Goal: Task Accomplishment & Management: Use online tool/utility

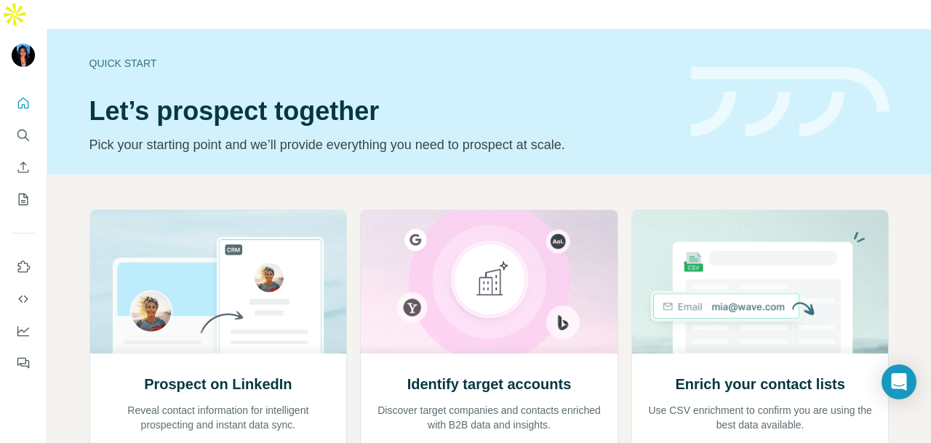
click at [9, 100] on div at bounding box center [23, 228] width 47 height 294
click at [21, 128] on icon "Search" at bounding box center [23, 135] width 15 height 15
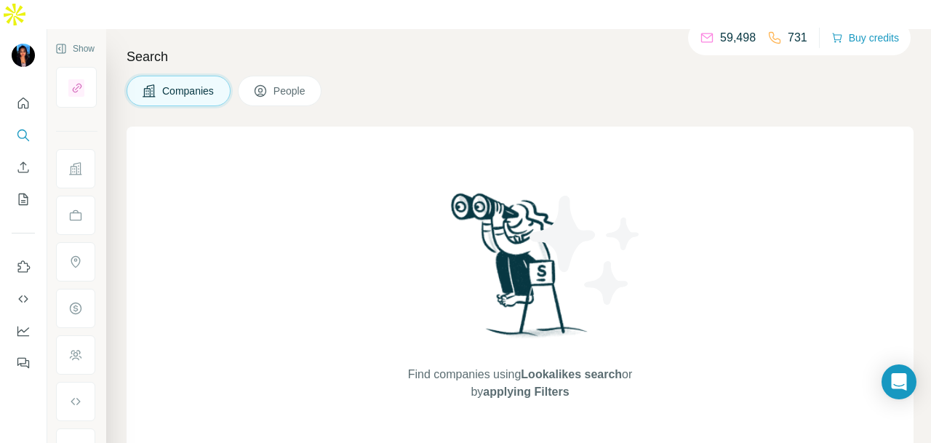
click at [304, 84] on span "People" at bounding box center [289, 91] width 33 height 15
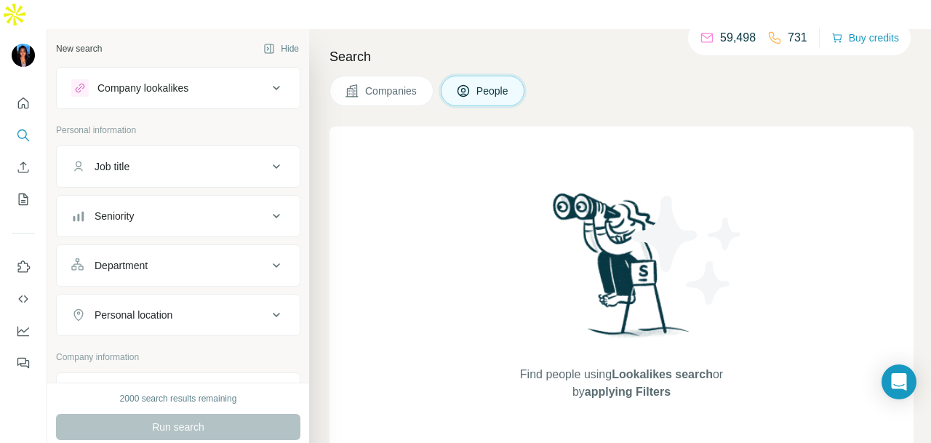
click at [217, 159] on div "Job title" at bounding box center [169, 166] width 196 height 15
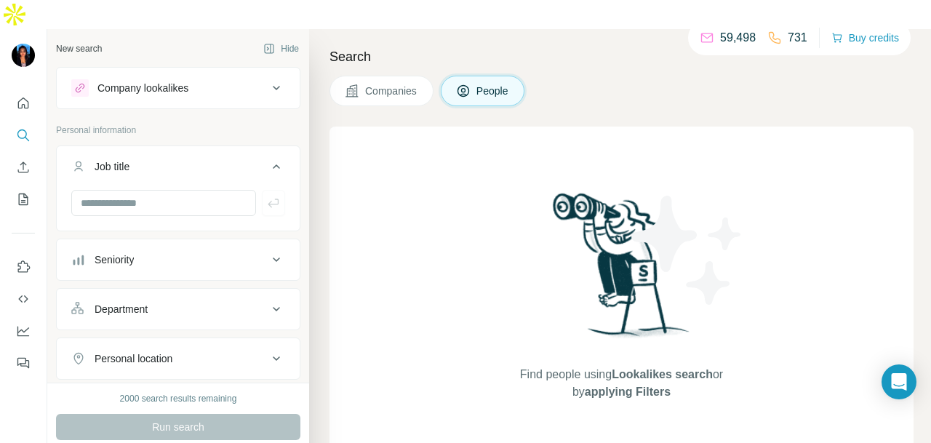
click at [225, 351] on div "Personal location" at bounding box center [169, 358] width 196 height 15
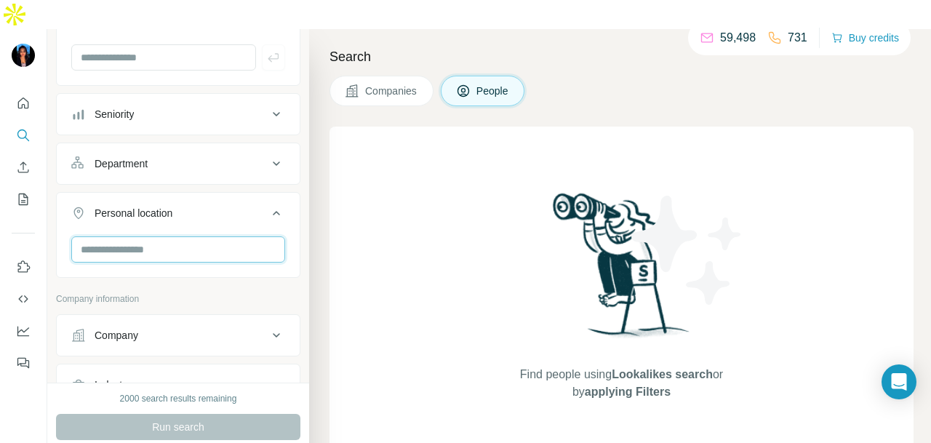
click at [214, 236] on input "text" at bounding box center [178, 249] width 214 height 26
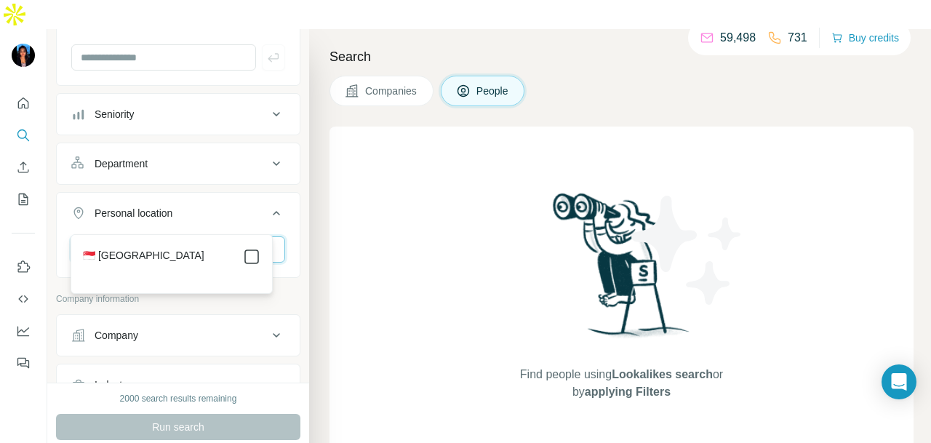
type input "****"
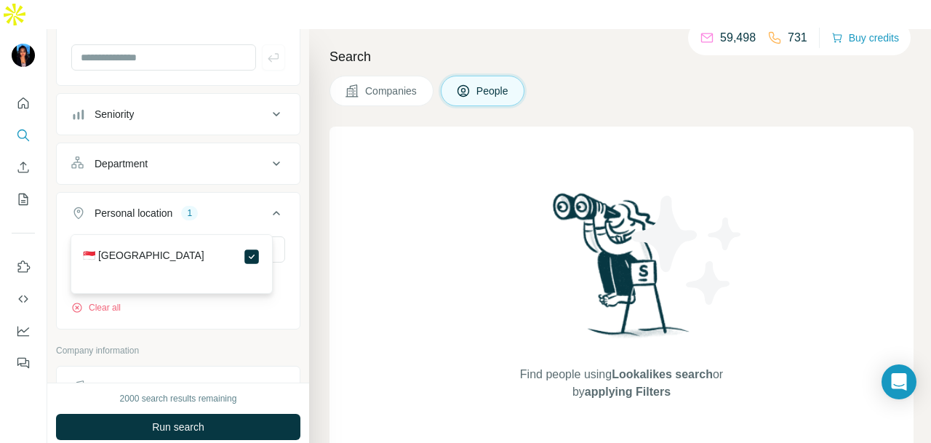
click at [249, 156] on div "Department" at bounding box center [169, 163] width 196 height 15
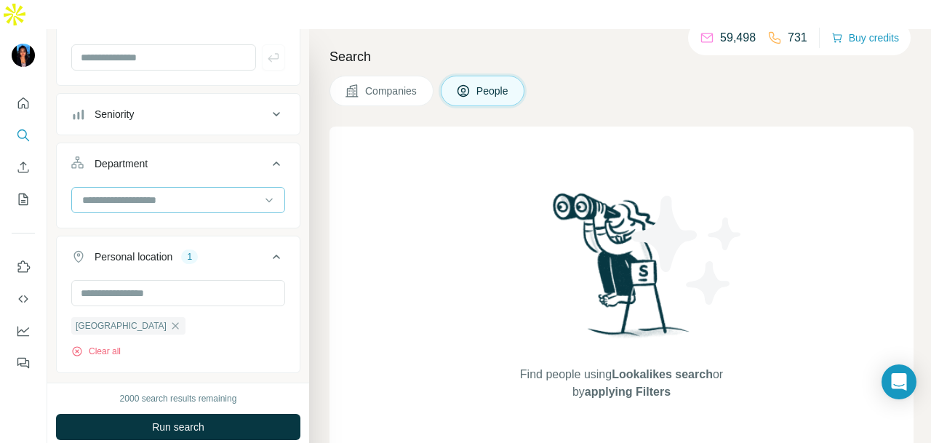
click at [238, 192] on input at bounding box center [171, 200] width 180 height 16
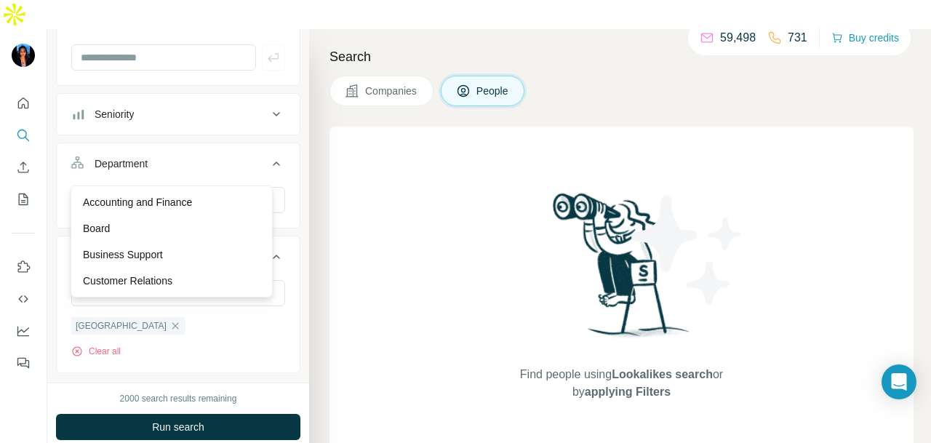
click at [196, 252] on div "Business Support" at bounding box center [171, 254] width 177 height 15
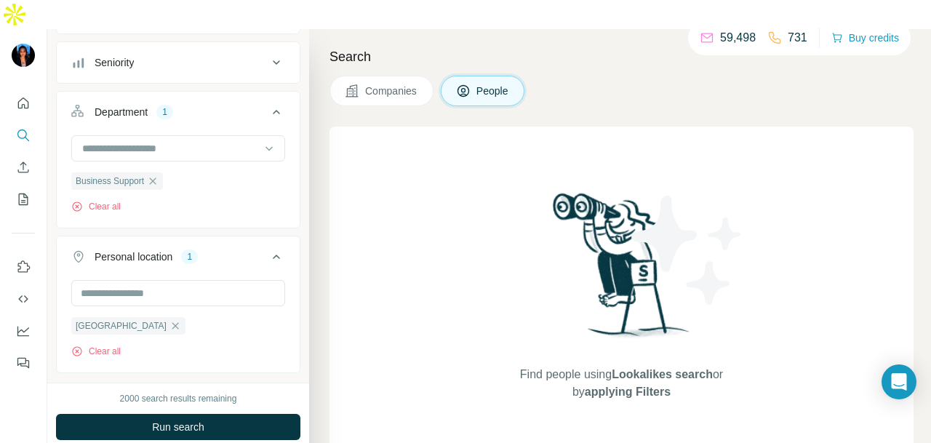
scroll to position [161, 0]
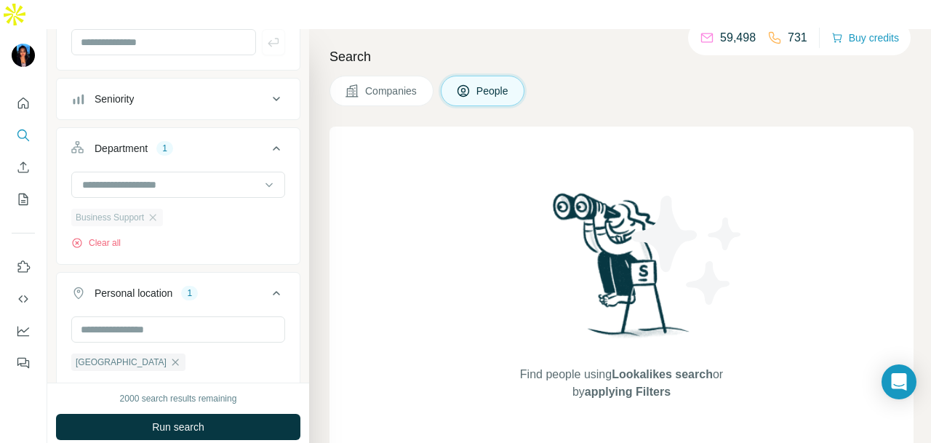
click at [160, 209] on div "Business Support" at bounding box center [117, 217] width 92 height 17
click at [156, 212] on icon "button" at bounding box center [153, 218] width 12 height 12
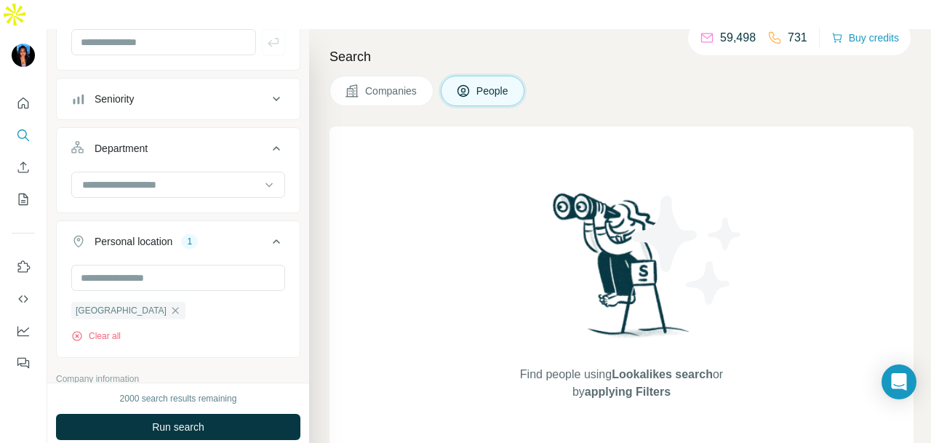
click at [206, 172] on div at bounding box center [178, 186] width 214 height 29
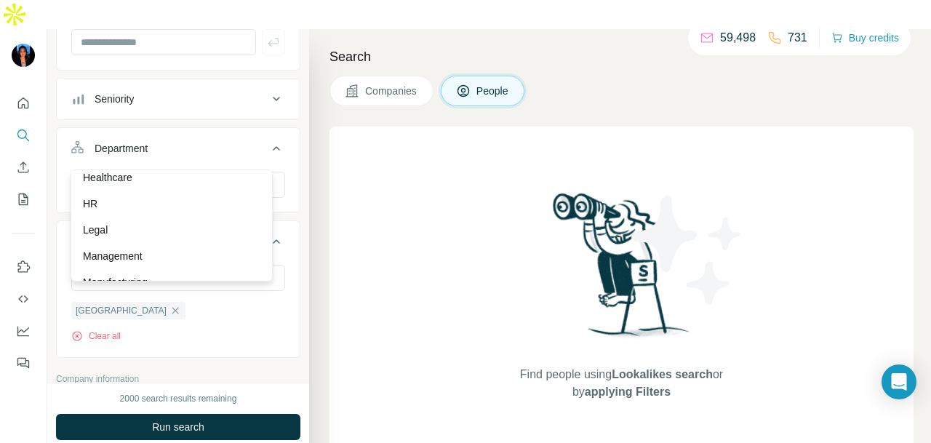
scroll to position [509, 0]
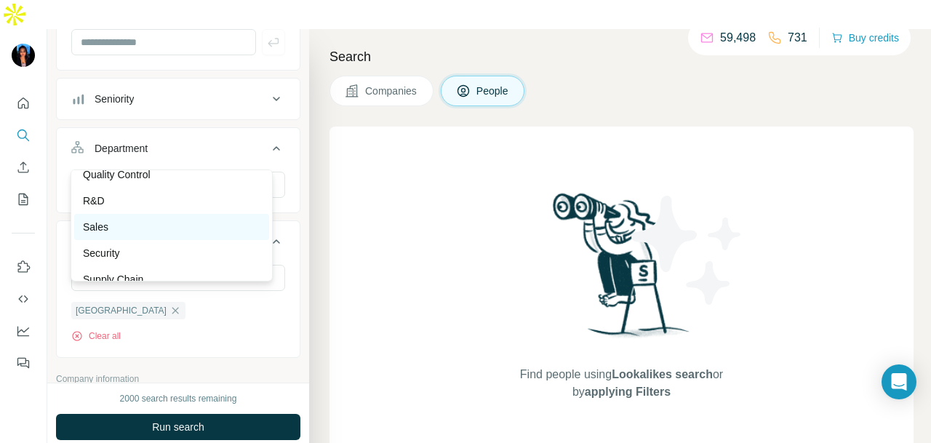
click at [186, 218] on div "Sales" at bounding box center [171, 227] width 195 height 26
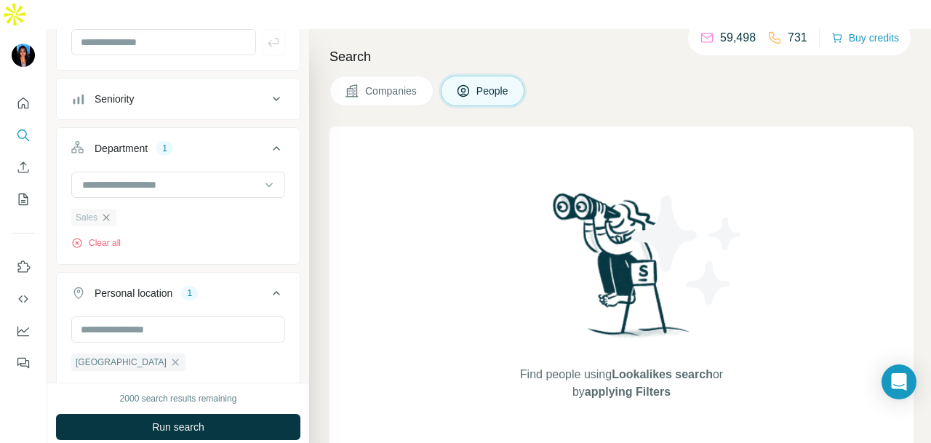
click at [106, 212] on icon "button" at bounding box center [106, 218] width 12 height 12
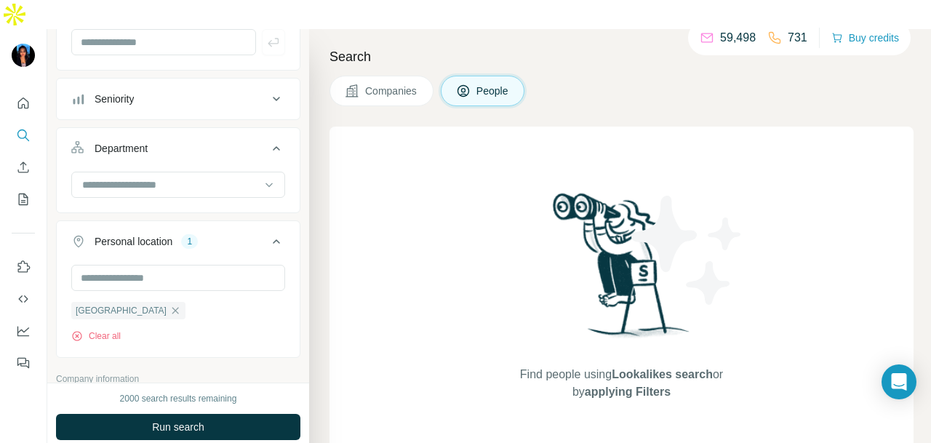
click at [137, 172] on div at bounding box center [178, 186] width 214 height 29
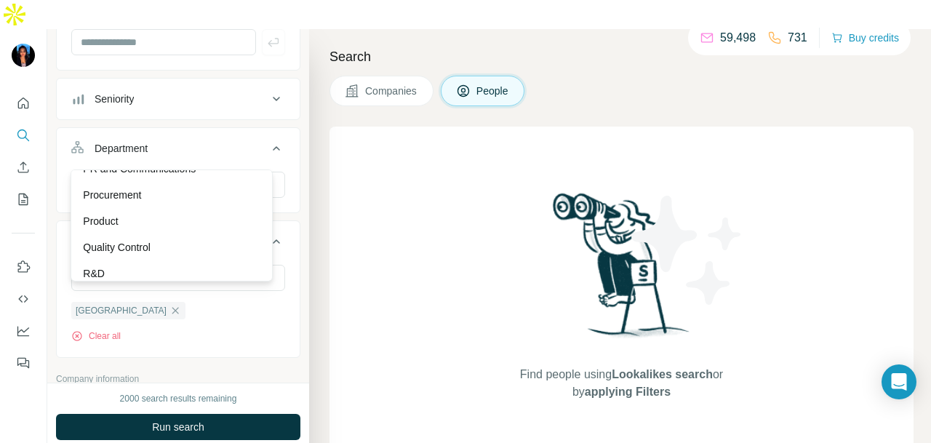
scroll to position [363, 0]
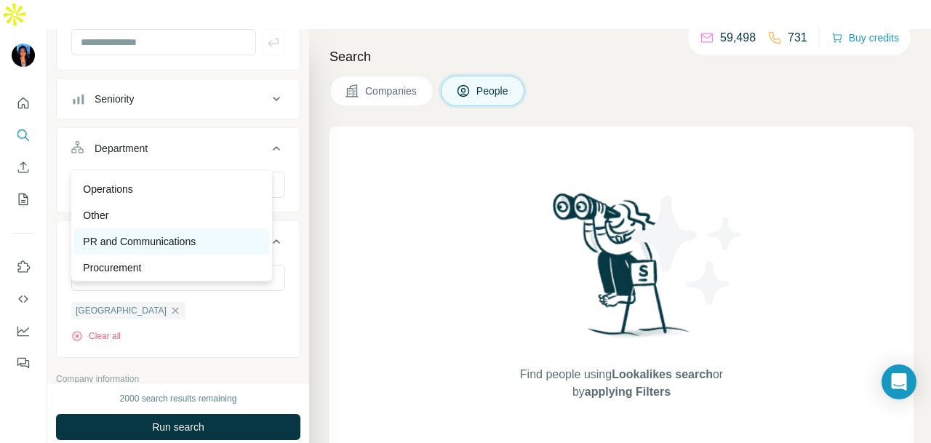
click at [176, 238] on p "PR and Communications" at bounding box center [139, 241] width 113 height 15
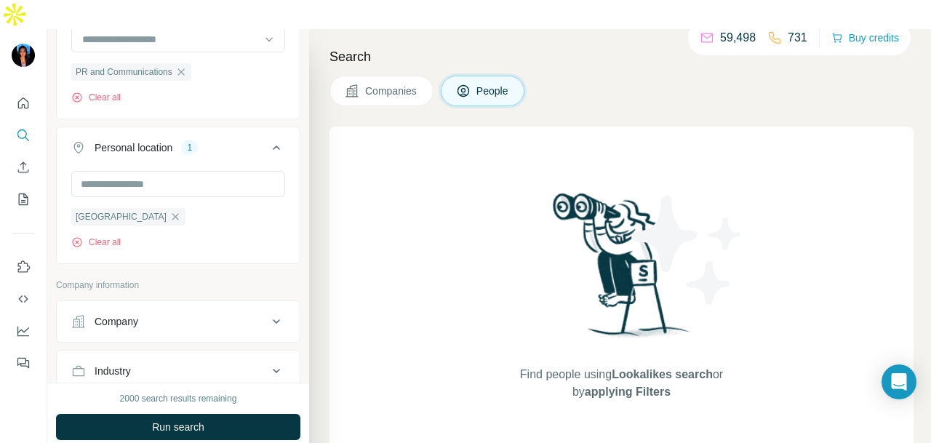
scroll to position [379, 0]
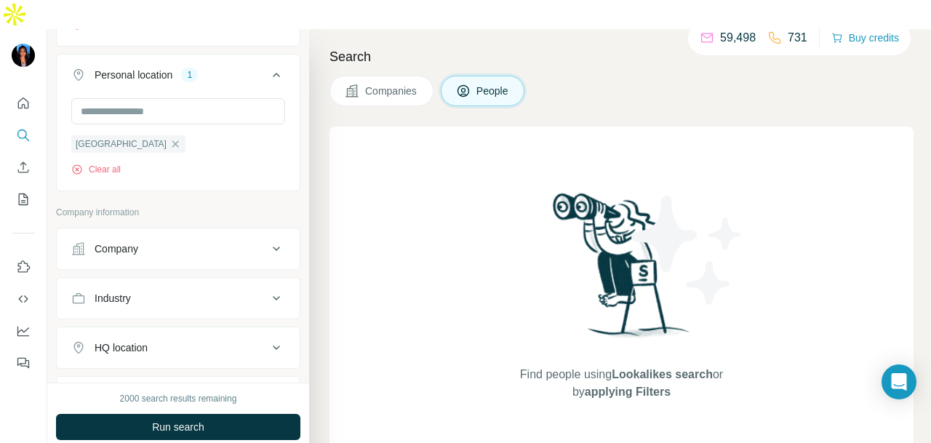
click at [216, 281] on button "Industry" at bounding box center [178, 298] width 243 height 35
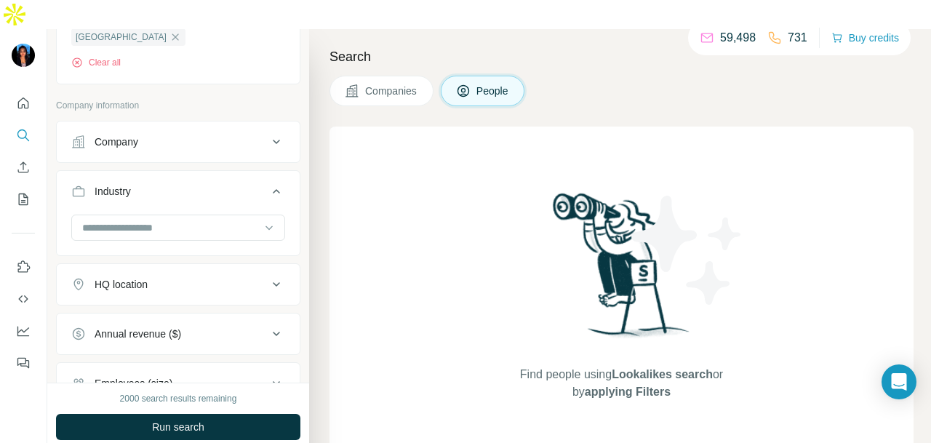
scroll to position [524, 0]
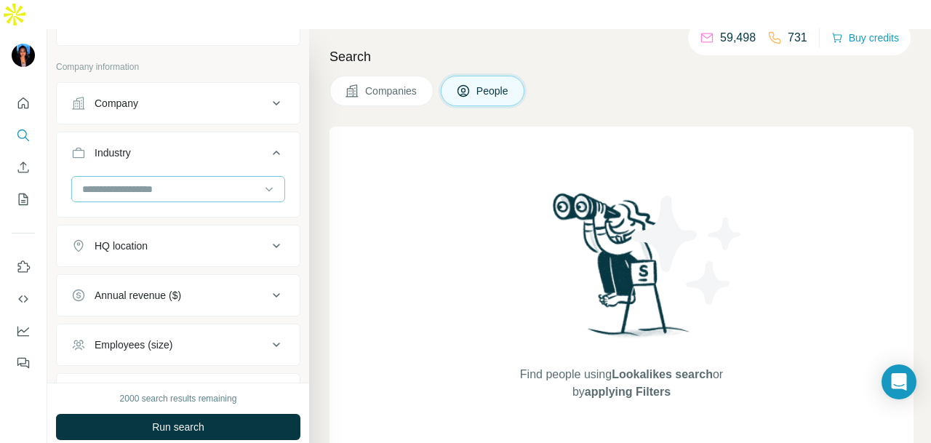
click at [233, 181] on input at bounding box center [171, 189] width 180 height 16
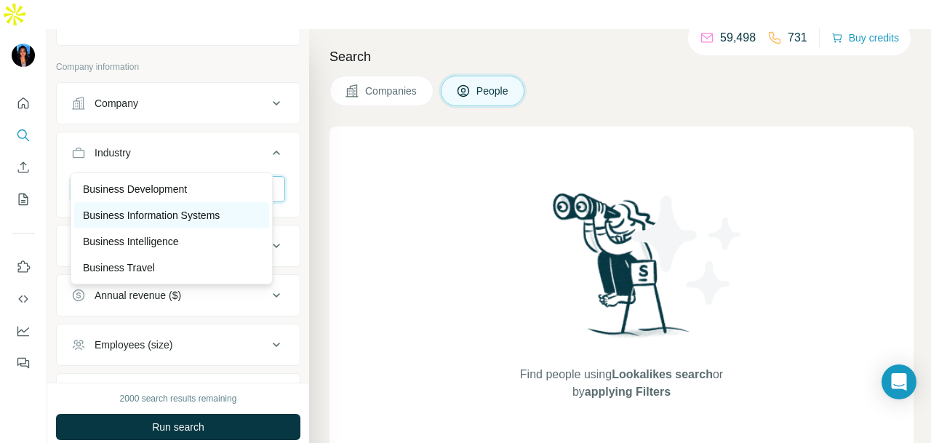
type input "***"
click at [215, 206] on div "Business Information Systems" at bounding box center [171, 215] width 195 height 26
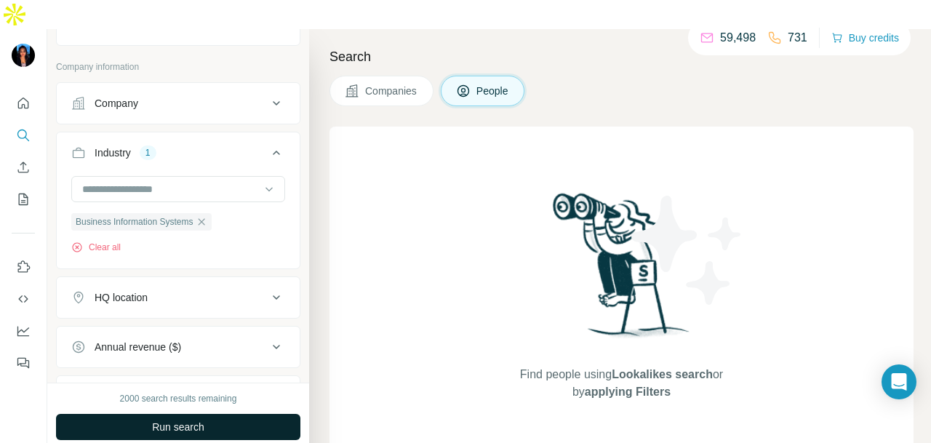
click at [225, 414] on button "Run search" at bounding box center [178, 427] width 244 height 26
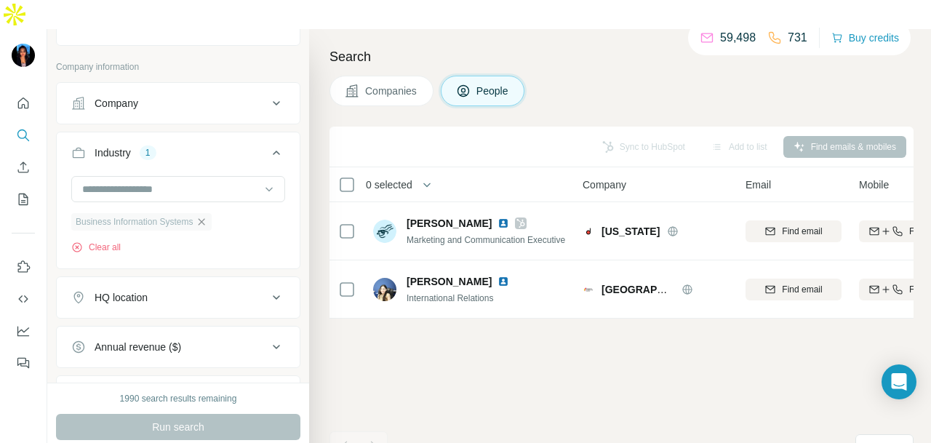
click at [205, 218] on icon "button" at bounding box center [201, 221] width 7 height 7
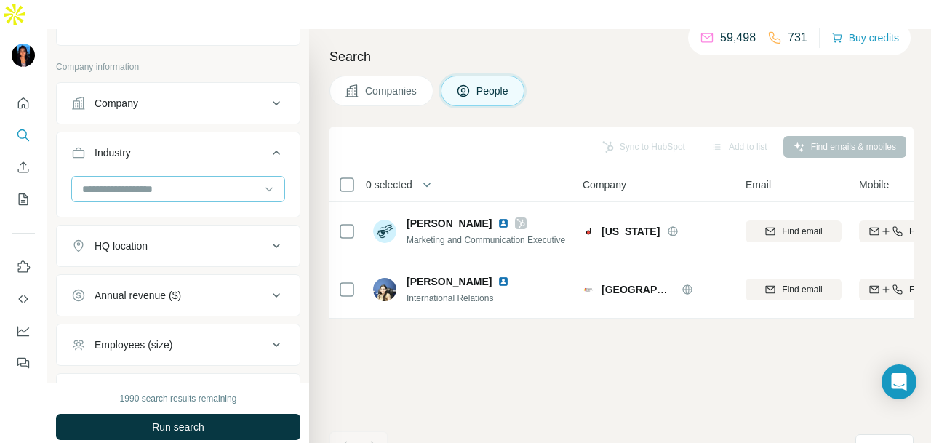
click at [228, 181] on input at bounding box center [171, 189] width 180 height 16
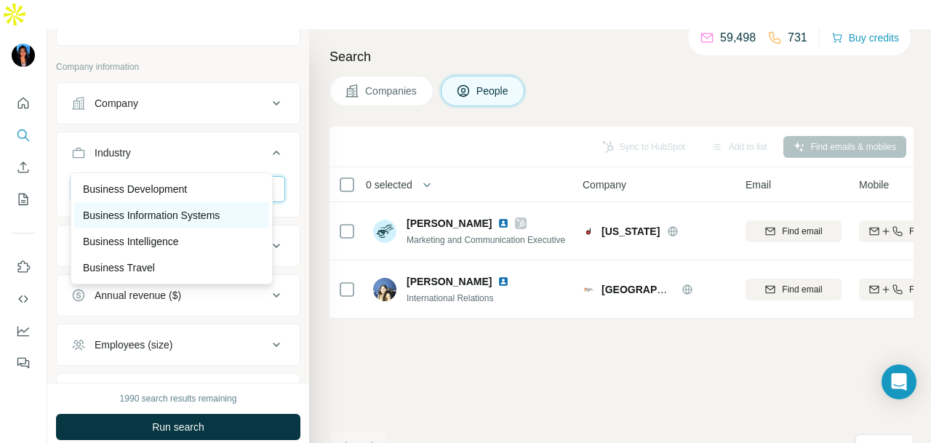
scroll to position [52, 0]
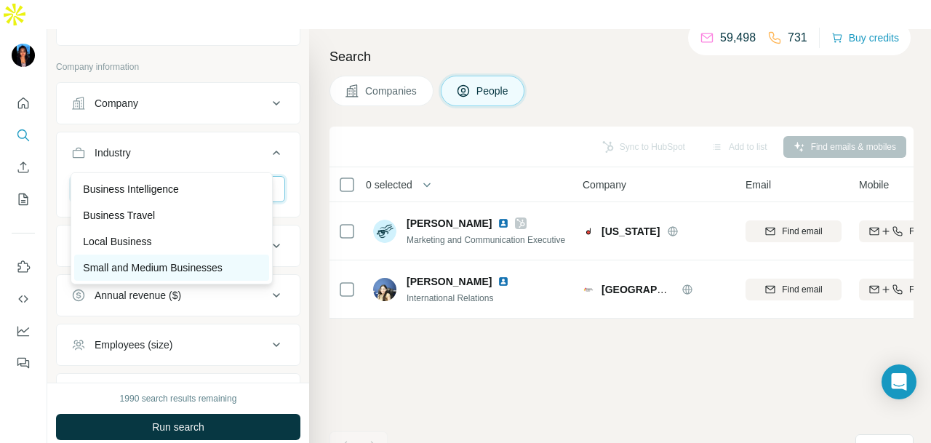
type input "*****"
click at [186, 260] on p "Small and Medium Businesses" at bounding box center [152, 267] width 139 height 15
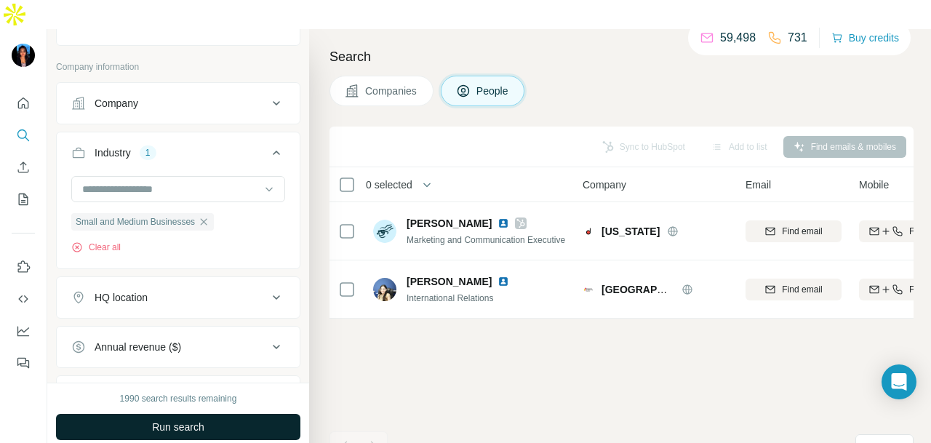
click at [195, 419] on span "Run search" at bounding box center [178, 426] width 52 height 15
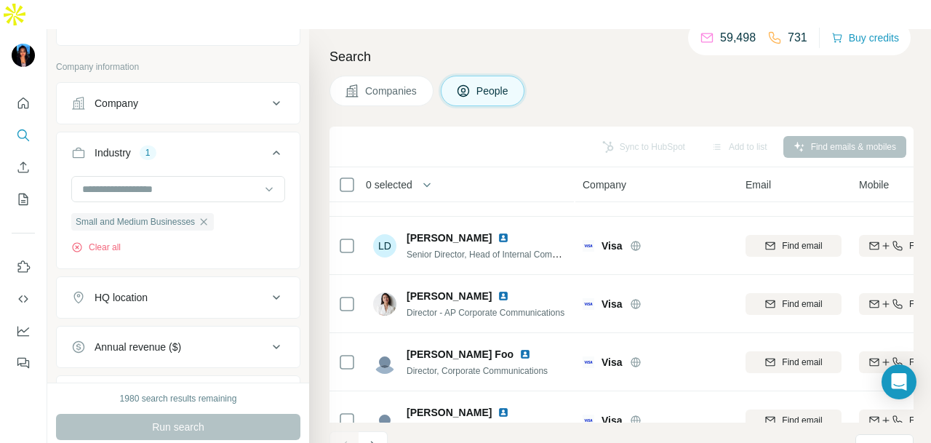
scroll to position [365, 0]
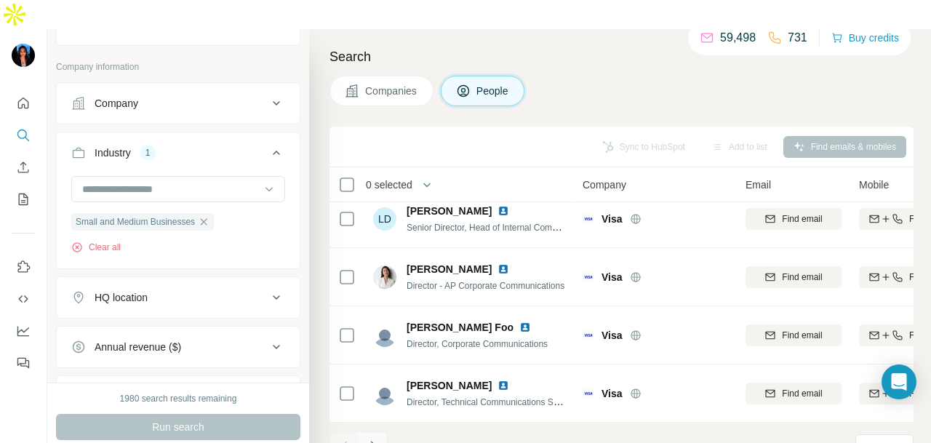
click at [375, 431] on button "Navigate to next page" at bounding box center [372, 445] width 29 height 29
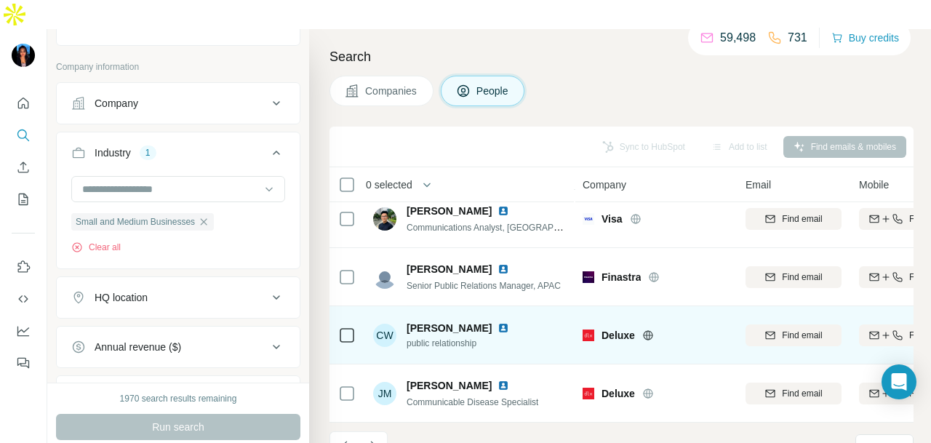
click at [497, 322] on img at bounding box center [503, 328] width 12 height 12
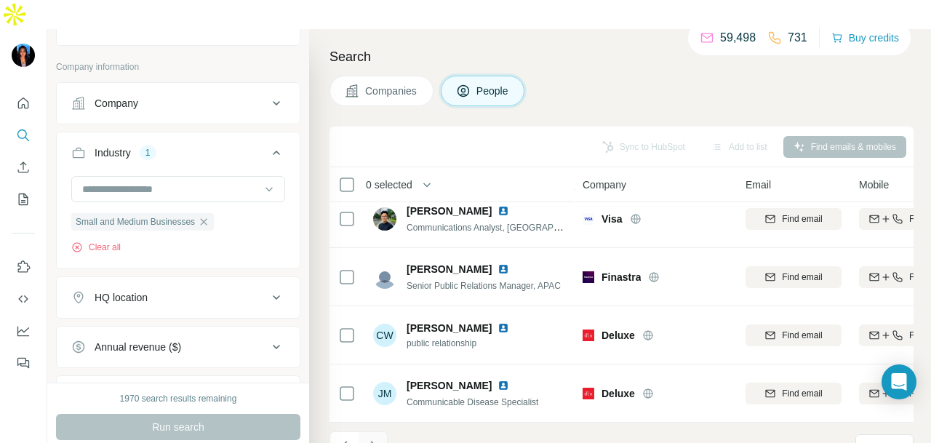
click at [371, 438] on icon "Navigate to next page" at bounding box center [373, 445] width 15 height 15
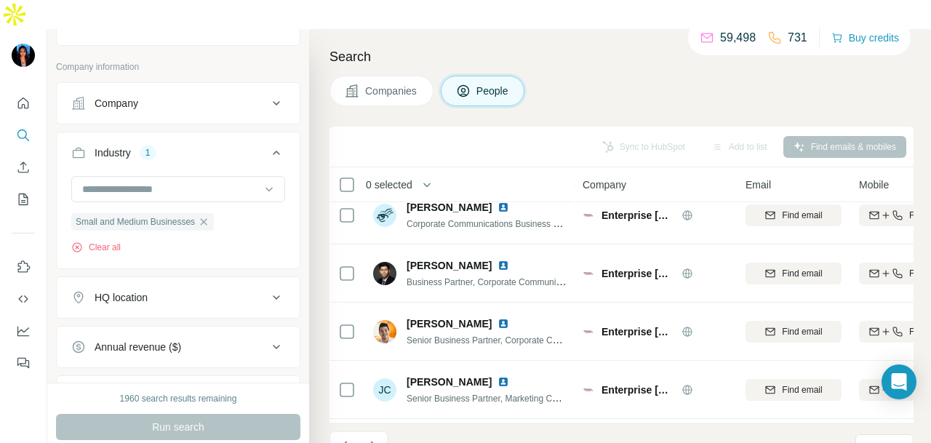
scroll to position [0, 0]
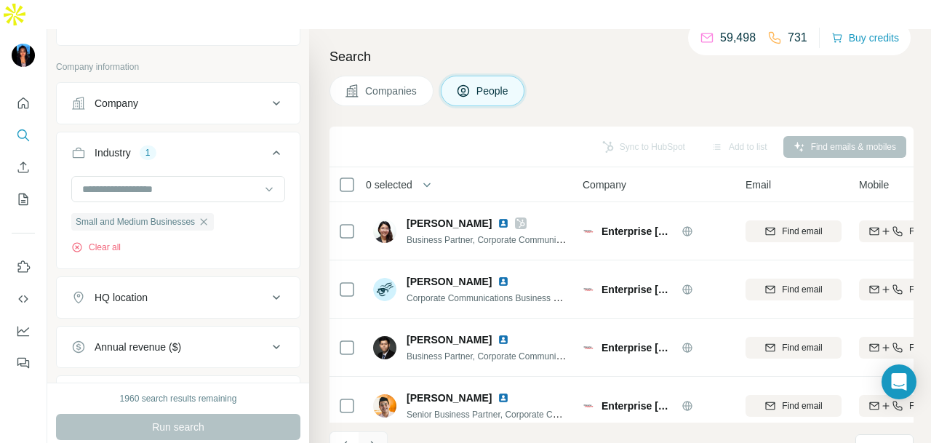
click at [366, 438] on icon "Navigate to next page" at bounding box center [373, 445] width 15 height 15
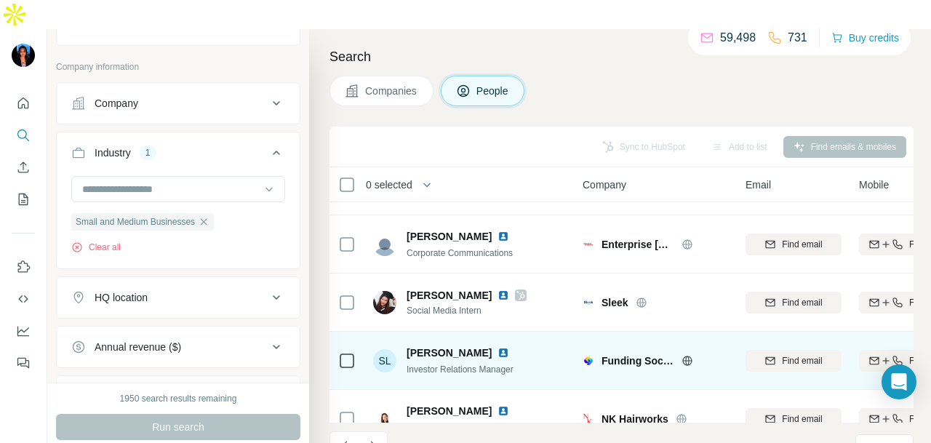
scroll to position [365, 0]
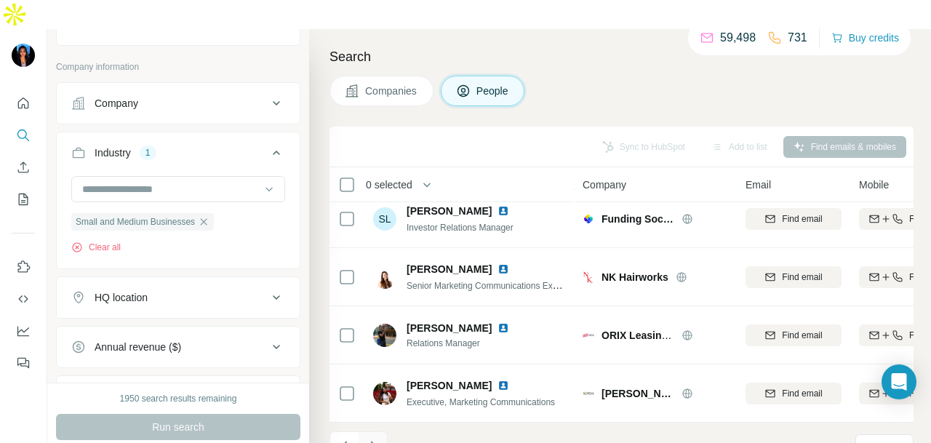
click at [378, 438] on icon "Navigate to next page" at bounding box center [373, 445] width 15 height 15
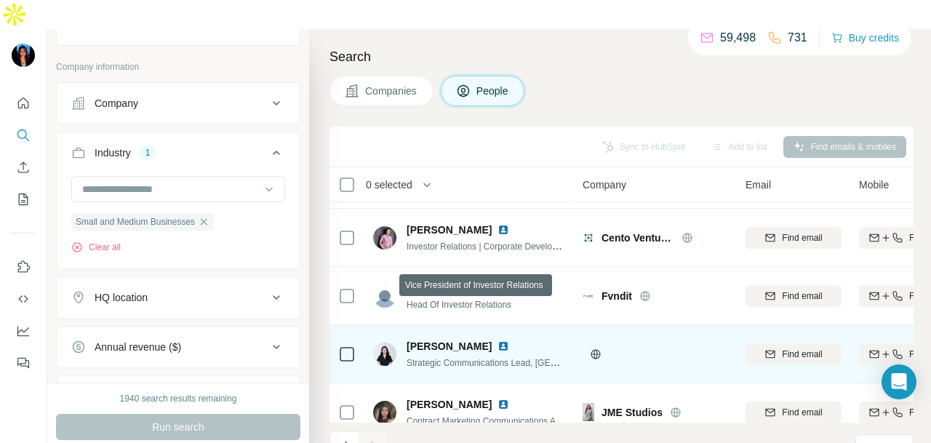
scroll to position [307, 0]
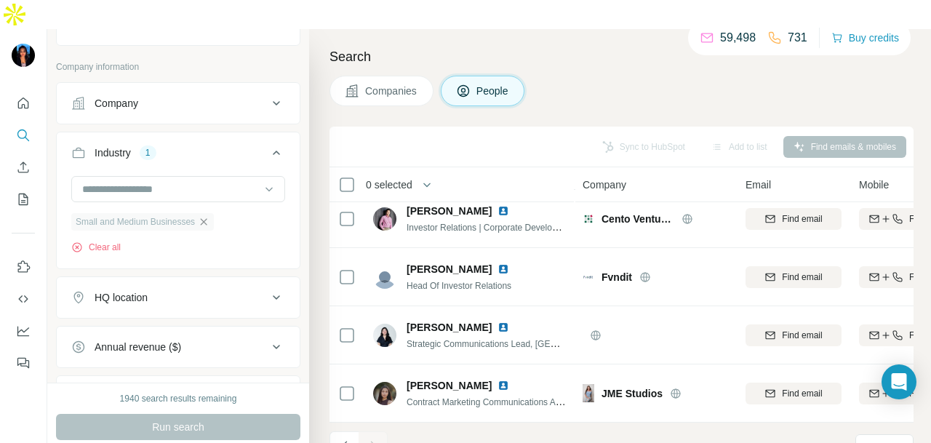
click at [209, 216] on icon "button" at bounding box center [204, 222] width 12 height 12
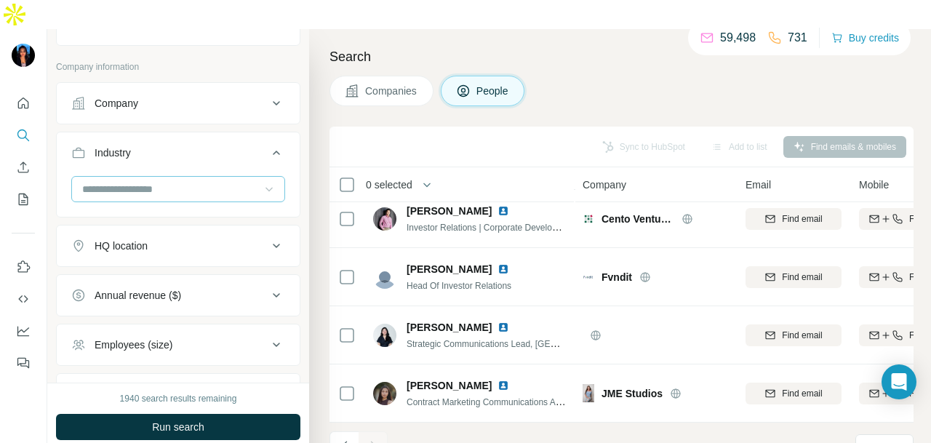
click at [265, 188] on icon at bounding box center [268, 190] width 7 height 4
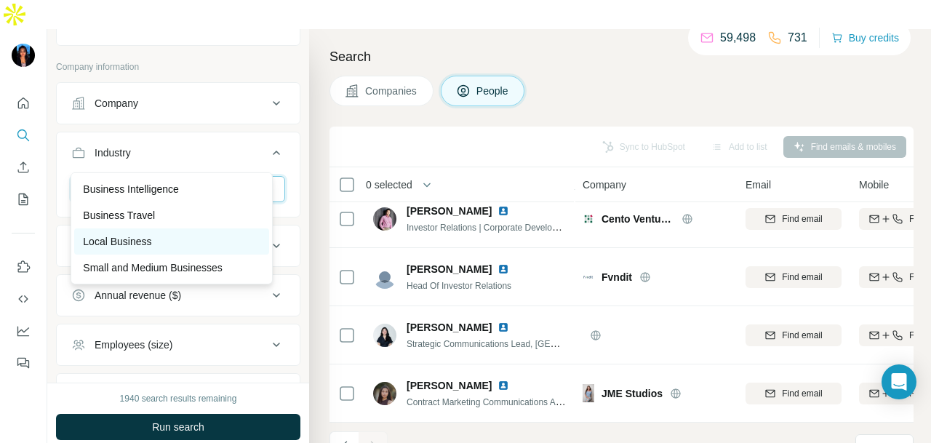
type input "****"
click at [198, 251] on div "Local Business" at bounding box center [171, 241] width 195 height 26
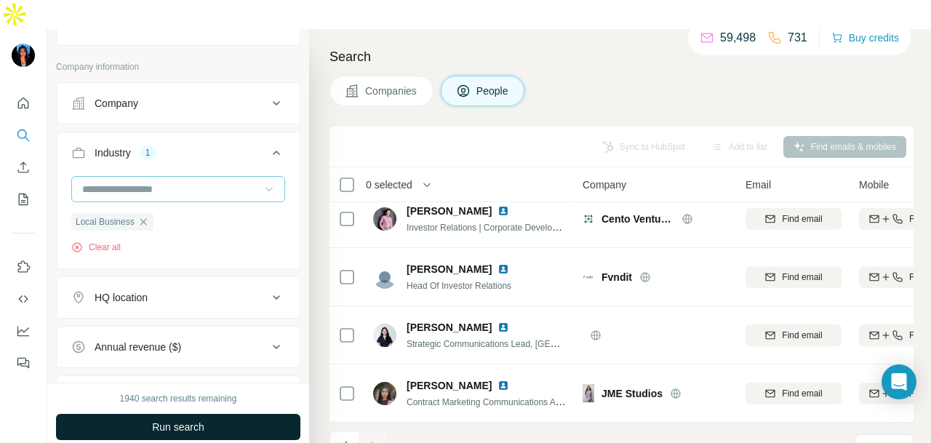
click at [196, 414] on button "Run search" at bounding box center [178, 427] width 244 height 26
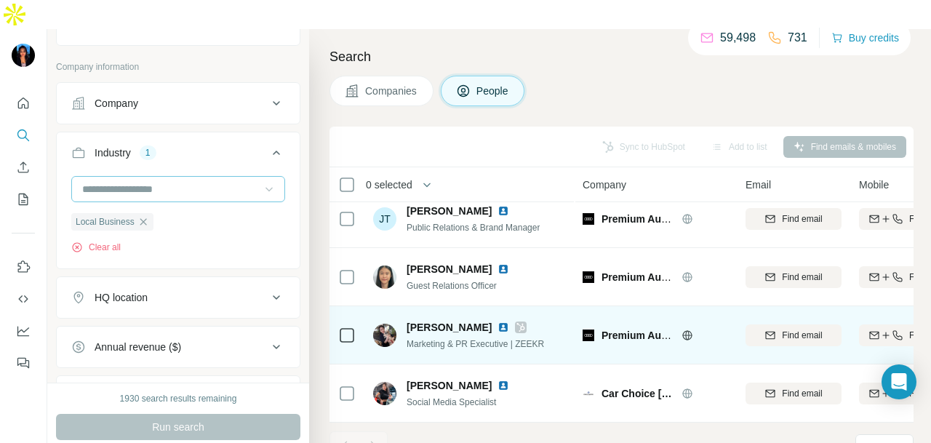
scroll to position [16, 0]
click at [497, 321] on img at bounding box center [503, 327] width 12 height 12
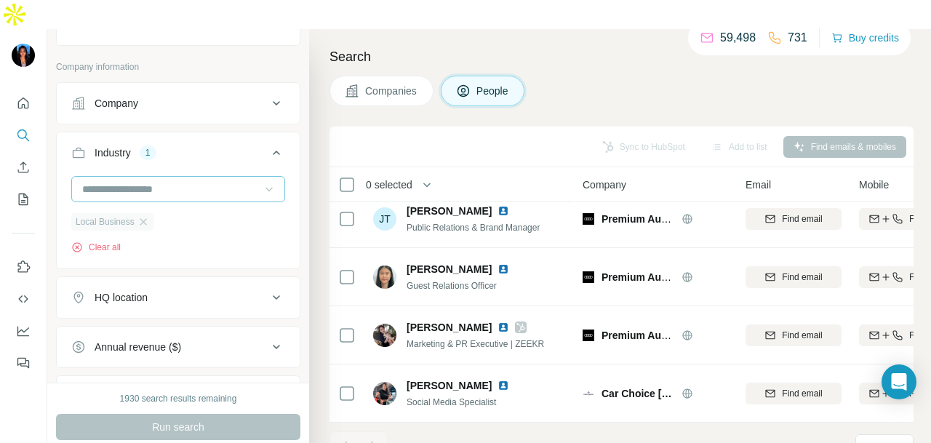
click at [151, 213] on div "Local Business" at bounding box center [112, 221] width 82 height 17
click at [150, 213] on div "Local Business" at bounding box center [112, 221] width 82 height 17
click at [147, 216] on icon "button" at bounding box center [143, 222] width 12 height 12
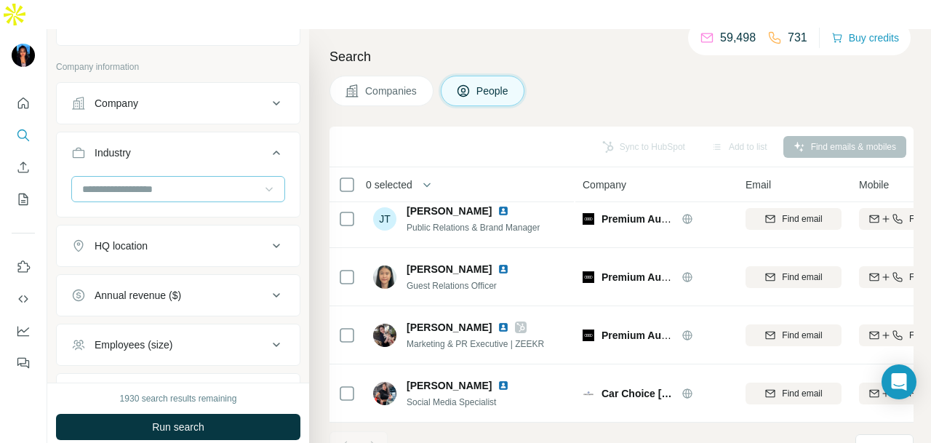
click at [163, 181] on input at bounding box center [171, 189] width 180 height 16
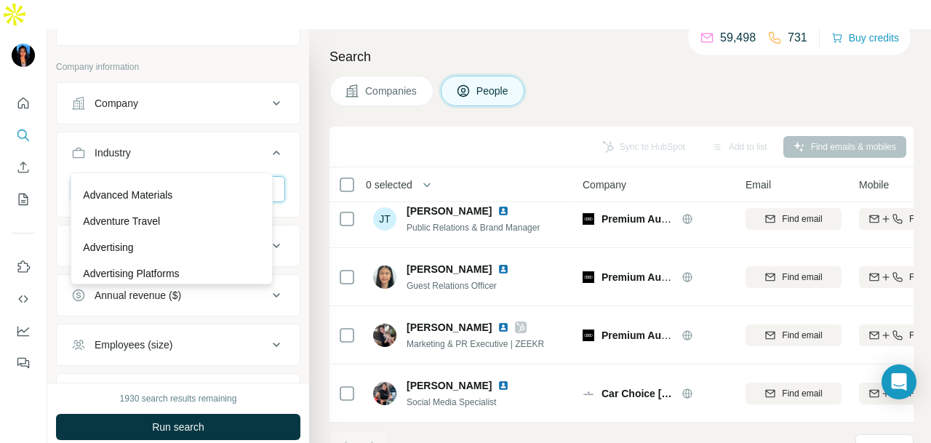
scroll to position [52, 0]
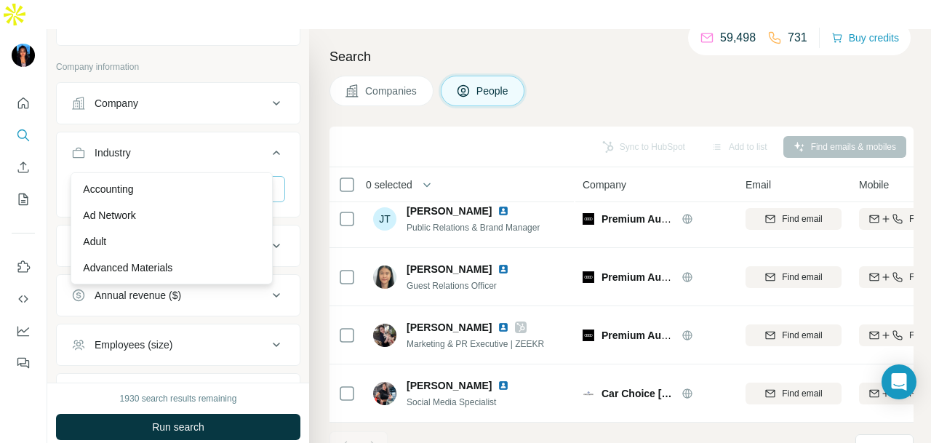
click at [143, 234] on div "Adult" at bounding box center [171, 241] width 177 height 15
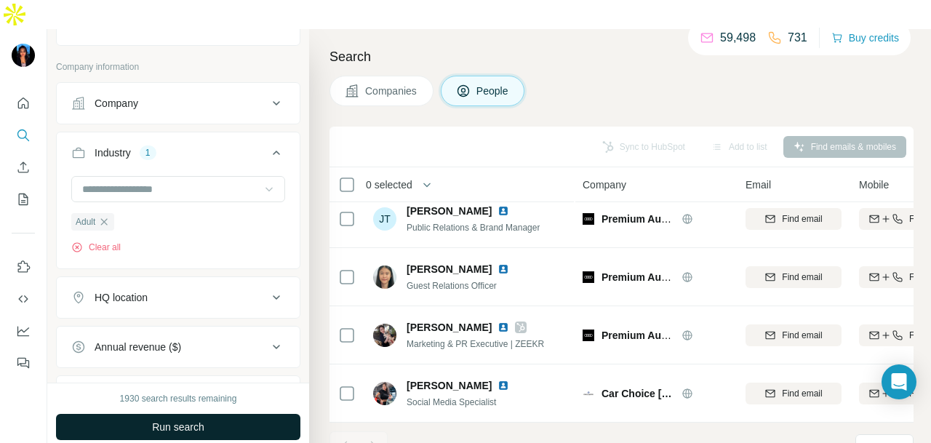
click at [203, 414] on button "Run search" at bounding box center [178, 427] width 244 height 26
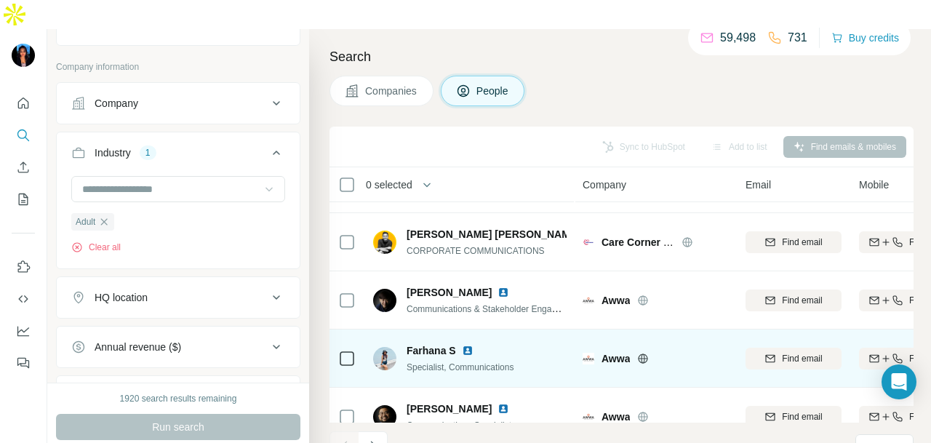
scroll to position [365, 0]
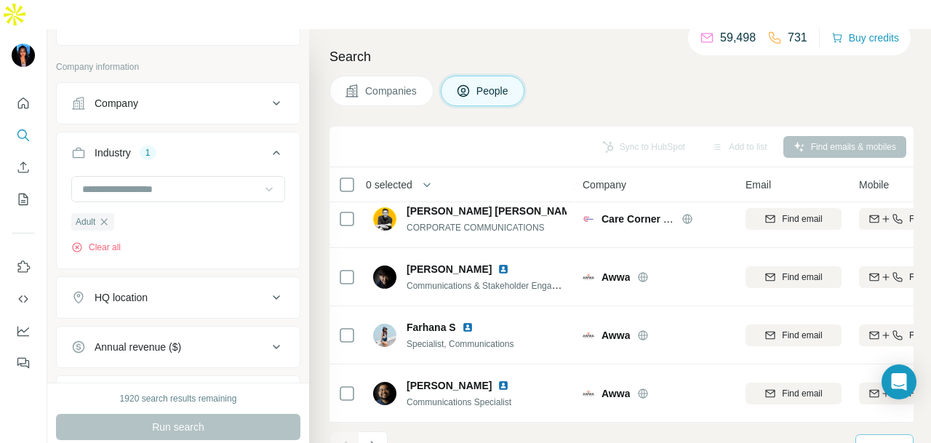
click at [884, 439] on div "10" at bounding box center [882, 446] width 36 height 15
click at [873, 318] on div "60" at bounding box center [884, 307] width 51 height 26
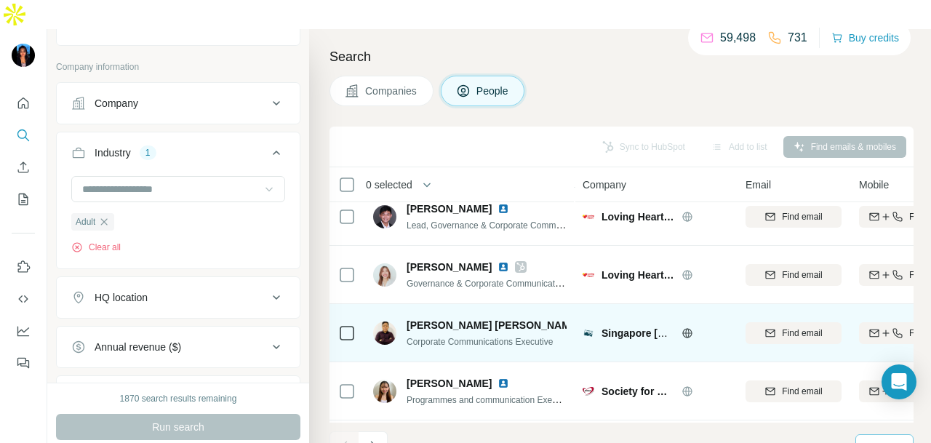
scroll to position [3273, 0]
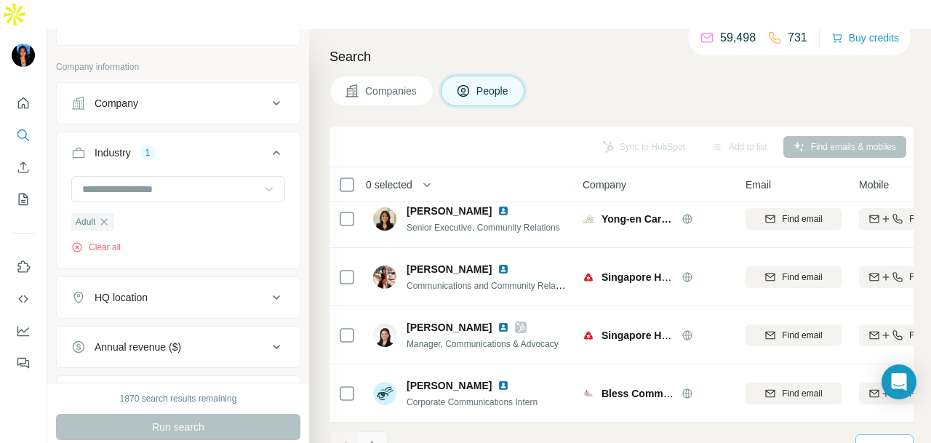
click at [370, 431] on button "Navigate to next page" at bounding box center [372, 445] width 29 height 29
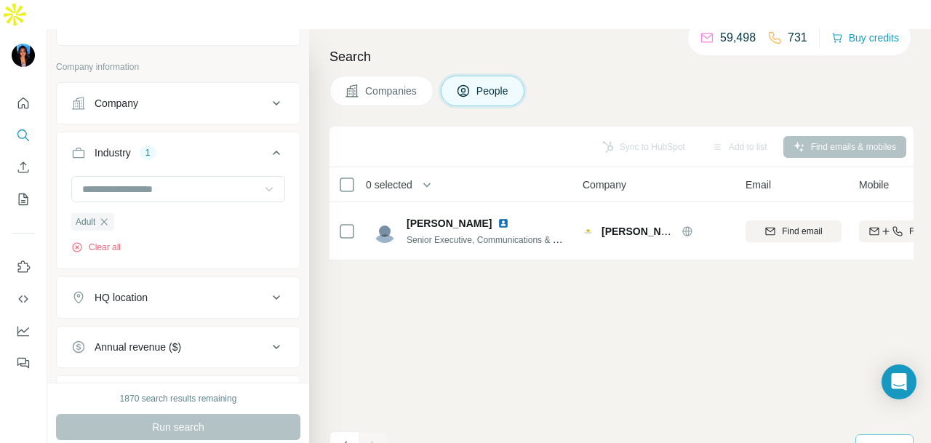
scroll to position [0, 0]
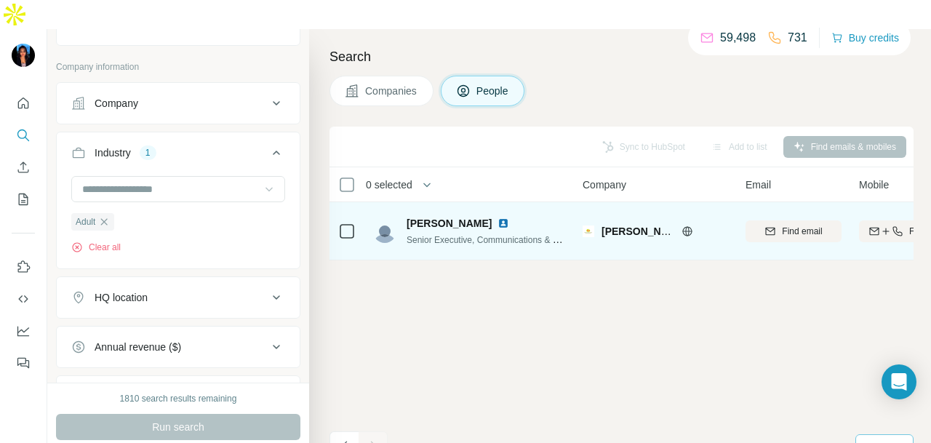
click at [497, 217] on img at bounding box center [503, 223] width 12 height 12
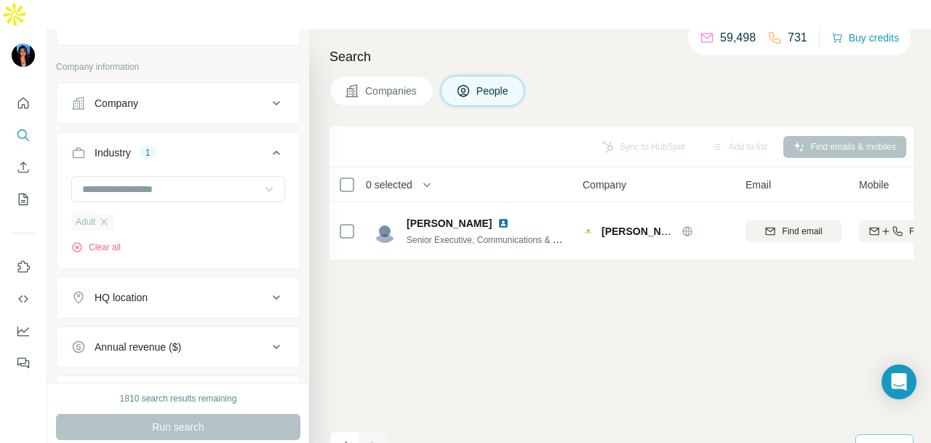
click at [112, 213] on div "Adult" at bounding box center [92, 221] width 43 height 17
click at [102, 216] on icon "button" at bounding box center [104, 222] width 12 height 12
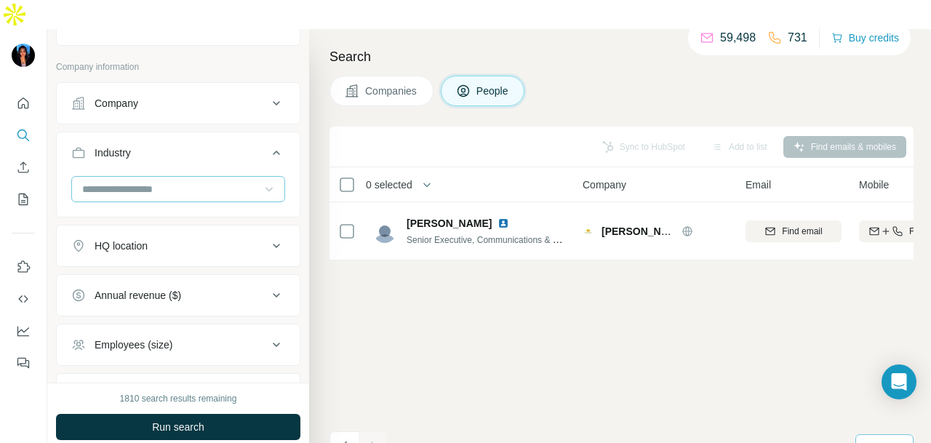
click at [170, 177] on div at bounding box center [171, 189] width 180 height 25
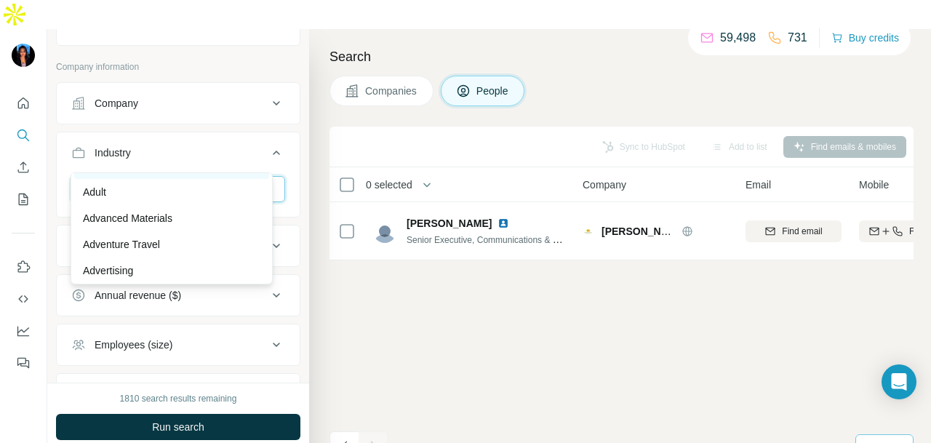
scroll to position [125, 0]
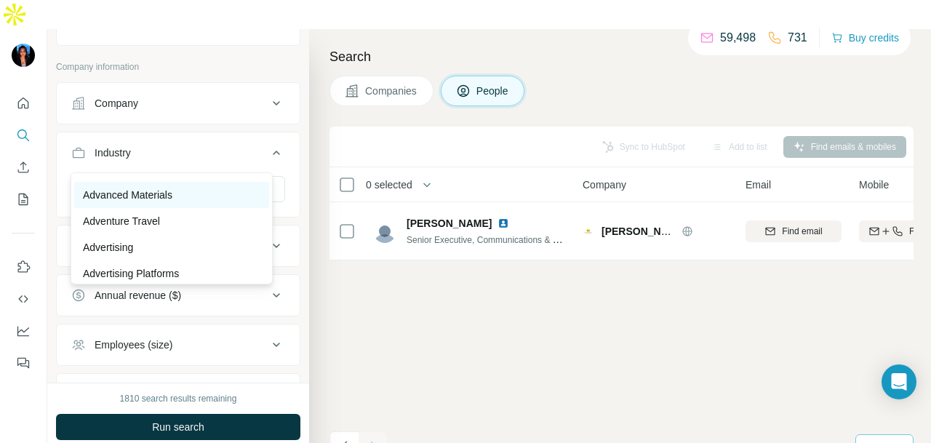
click at [168, 197] on p "Advanced Materials" at bounding box center [127, 195] width 89 height 15
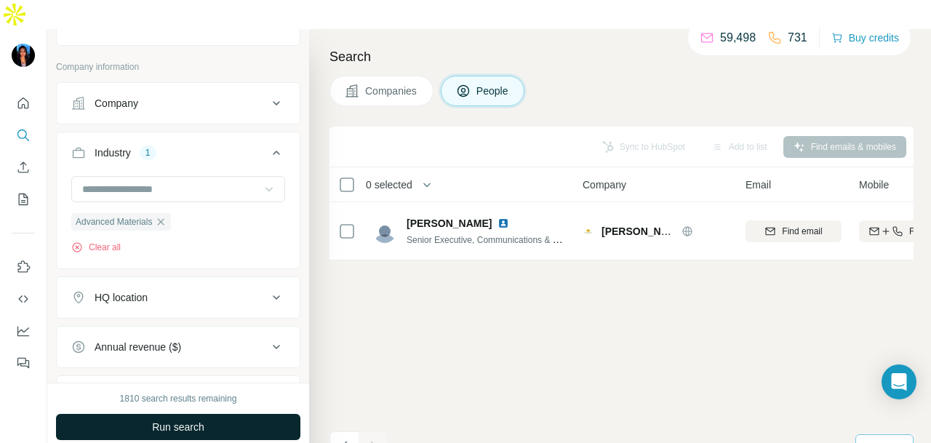
click at [190, 419] on span "Run search" at bounding box center [178, 426] width 52 height 15
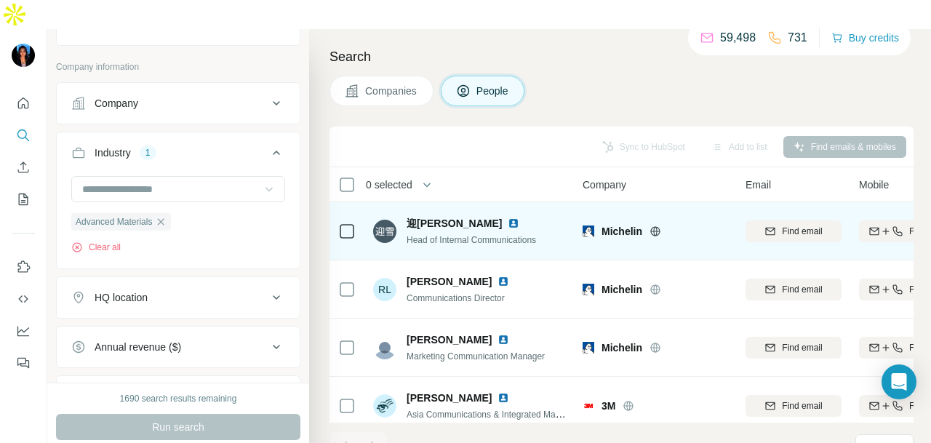
scroll to position [291, 0]
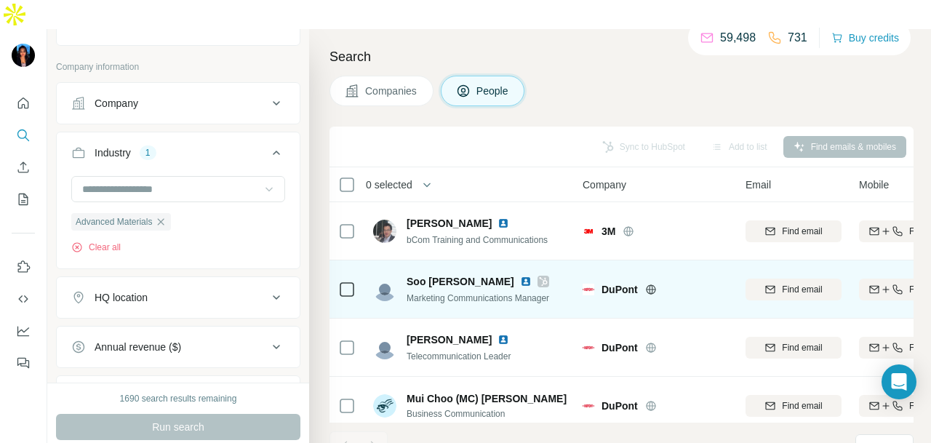
click at [520, 276] on img at bounding box center [526, 282] width 12 height 12
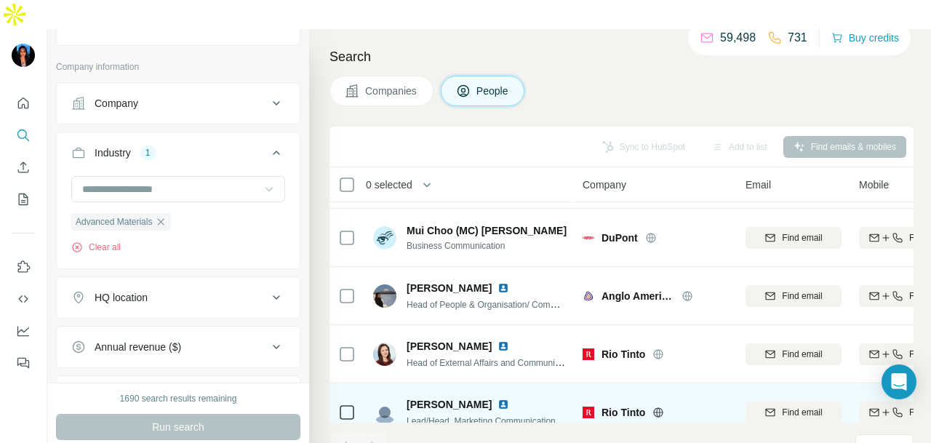
scroll to position [436, 0]
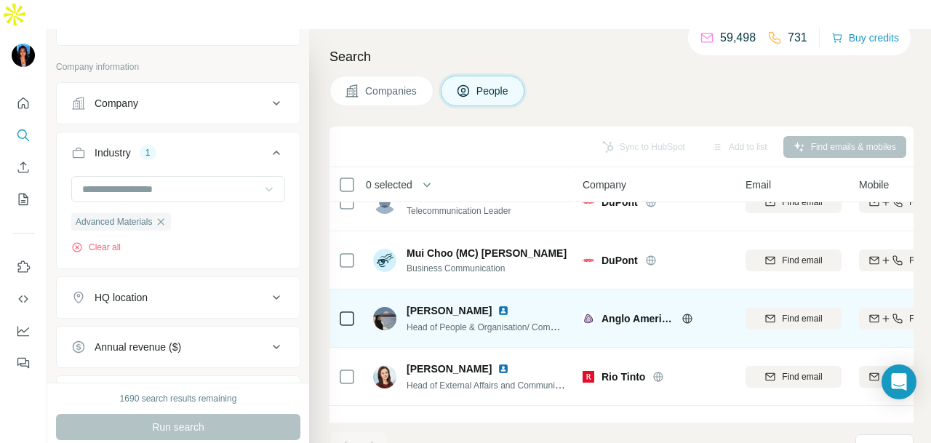
click at [688, 313] on icon at bounding box center [687, 317] width 4 height 9
click at [497, 305] on div at bounding box center [511, 311] width 29 height 12
click at [497, 305] on img at bounding box center [503, 311] width 12 height 12
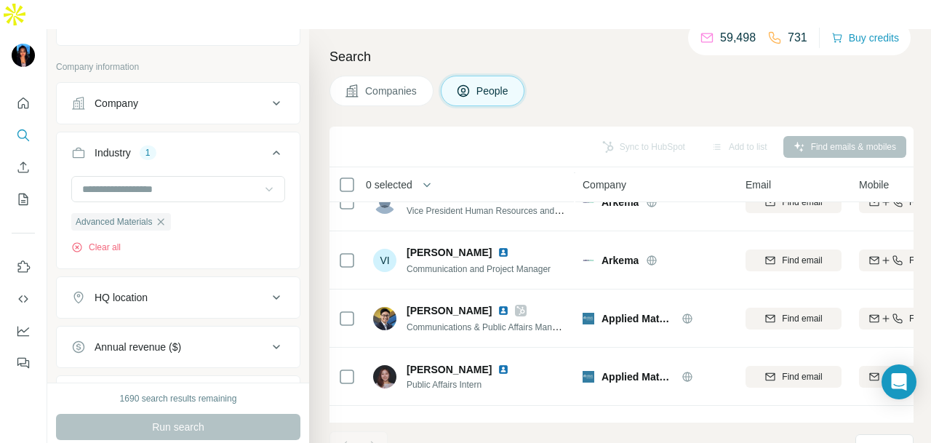
scroll to position [1090, 0]
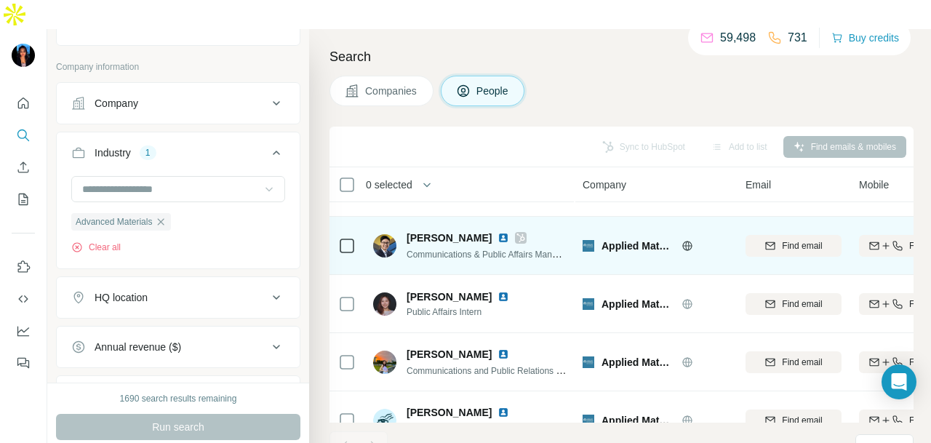
click at [497, 232] on img at bounding box center [503, 238] width 12 height 12
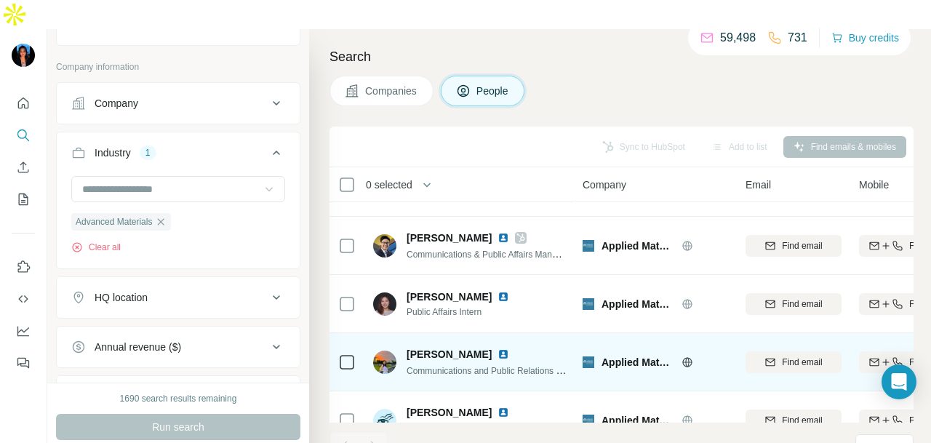
click at [497, 348] on img at bounding box center [503, 354] width 12 height 12
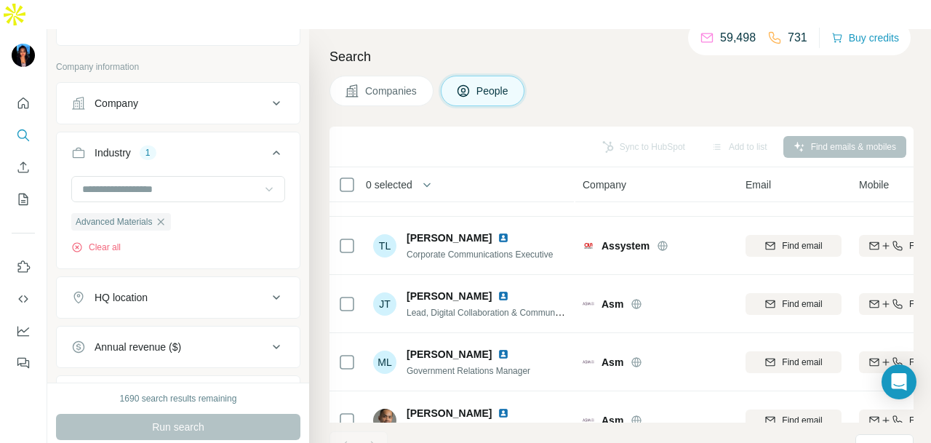
scroll to position [1890, 0]
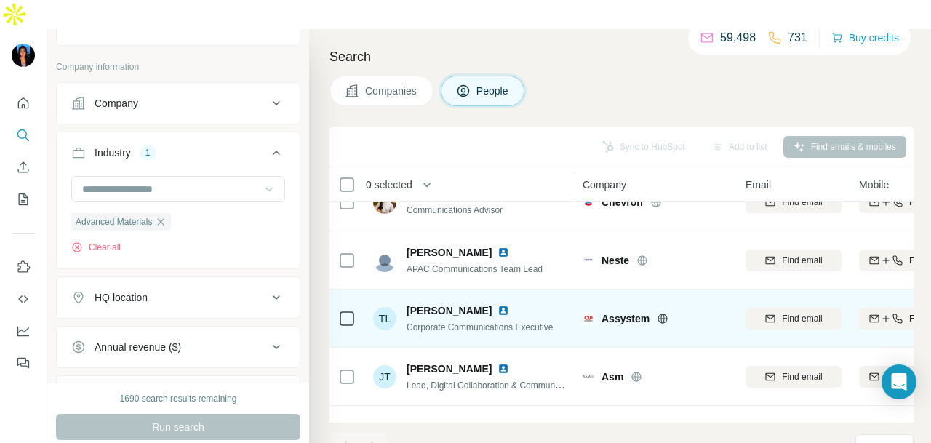
click at [497, 305] on img at bounding box center [503, 311] width 12 height 12
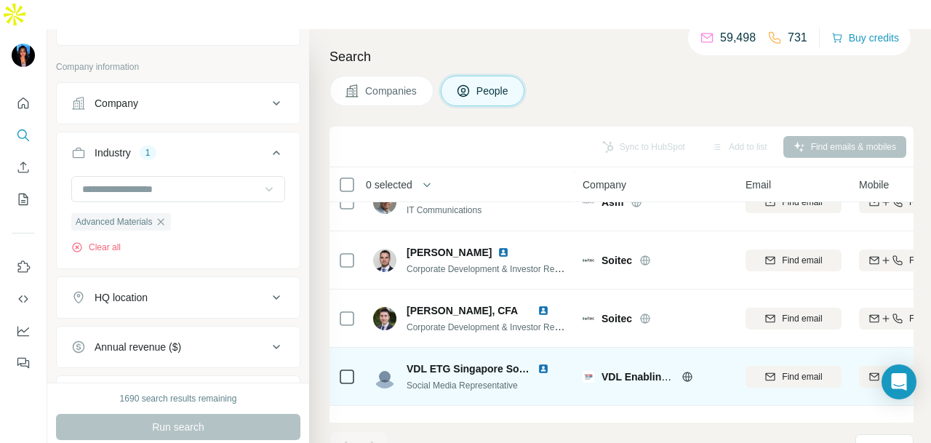
scroll to position [2399, 0]
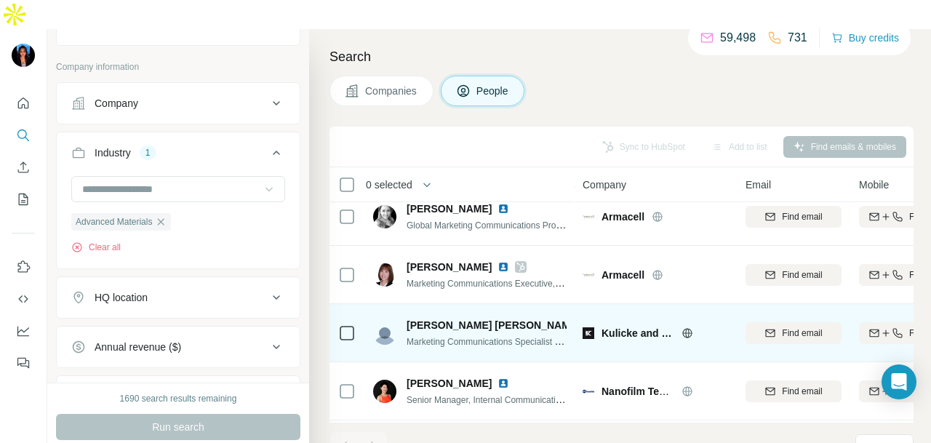
click at [586, 319] on img at bounding box center [592, 325] width 12 height 12
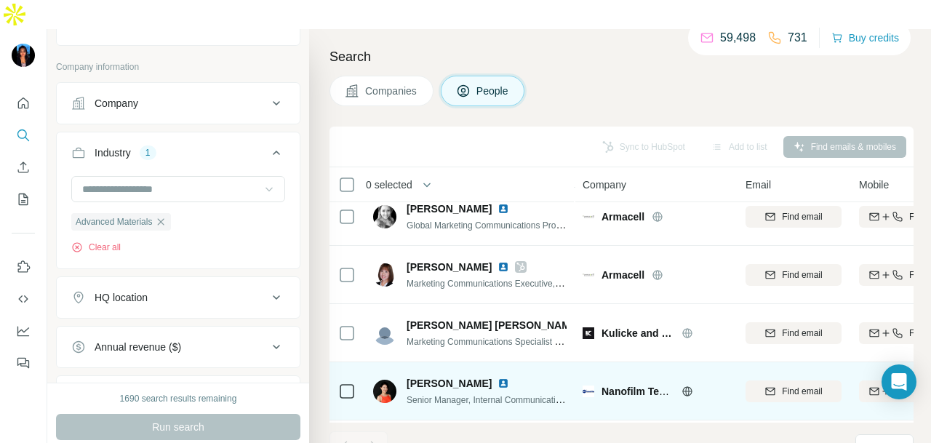
scroll to position [2459, 0]
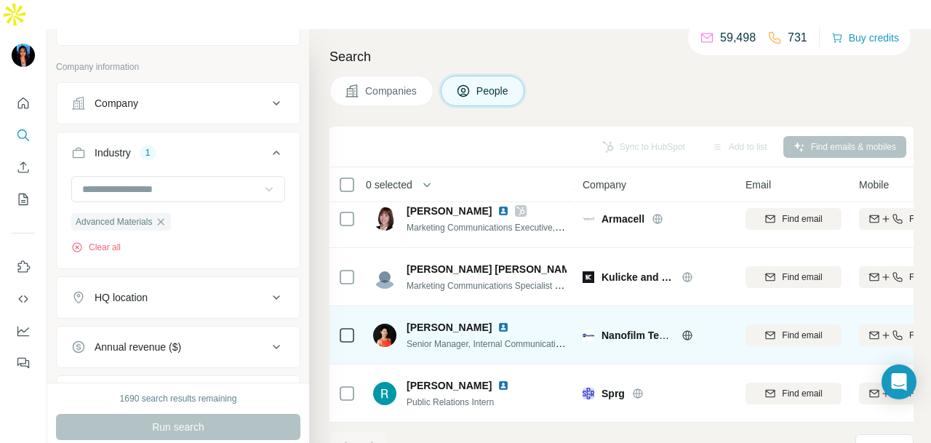
click at [497, 321] on img at bounding box center [503, 327] width 12 height 12
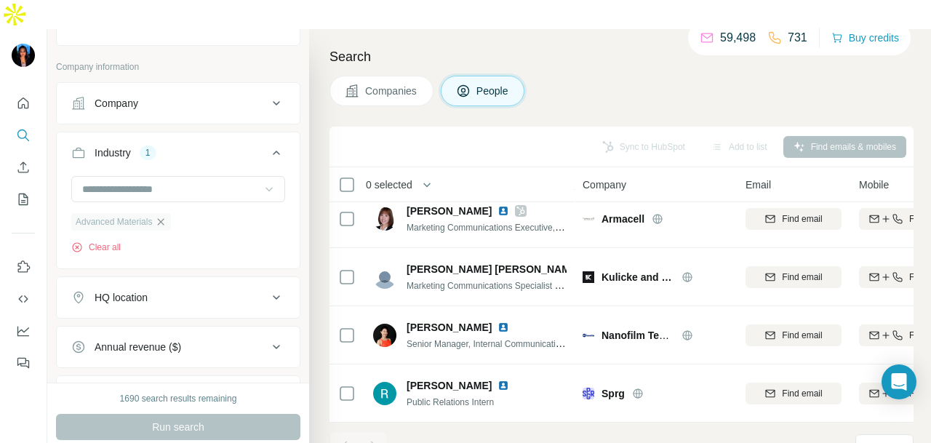
click at [166, 216] on icon "button" at bounding box center [161, 222] width 12 height 12
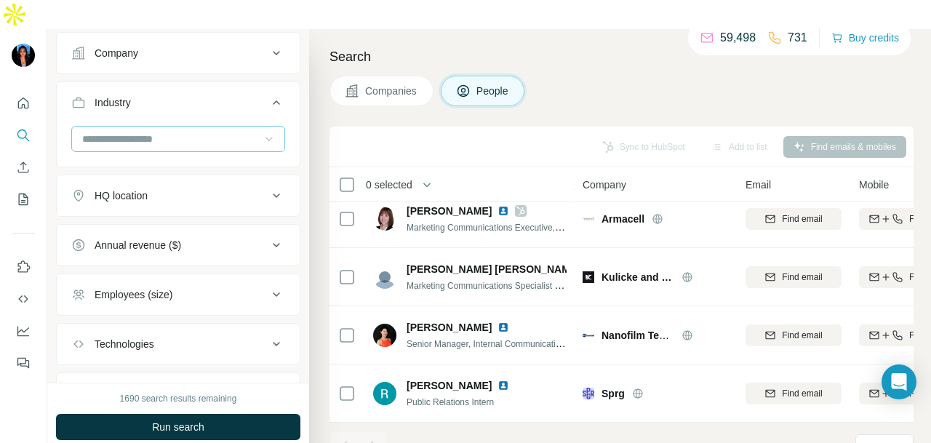
click at [195, 161] on ul "Company Industry HQ location Annual revenue ($) Employees (size) Technologies K…" at bounding box center [178, 223] width 244 height 382
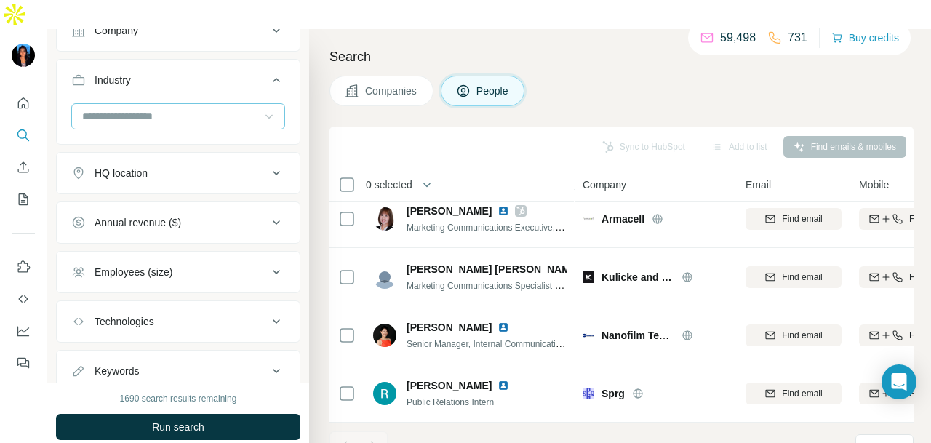
click at [220, 108] on input at bounding box center [171, 116] width 180 height 16
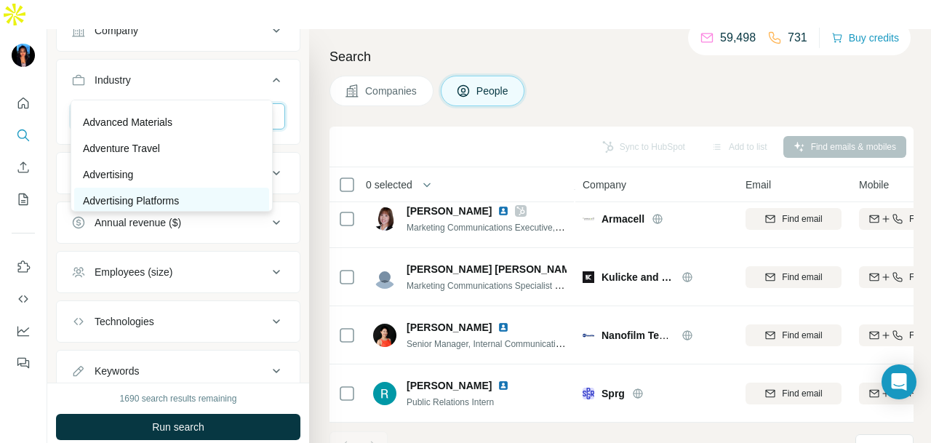
scroll to position [198, 0]
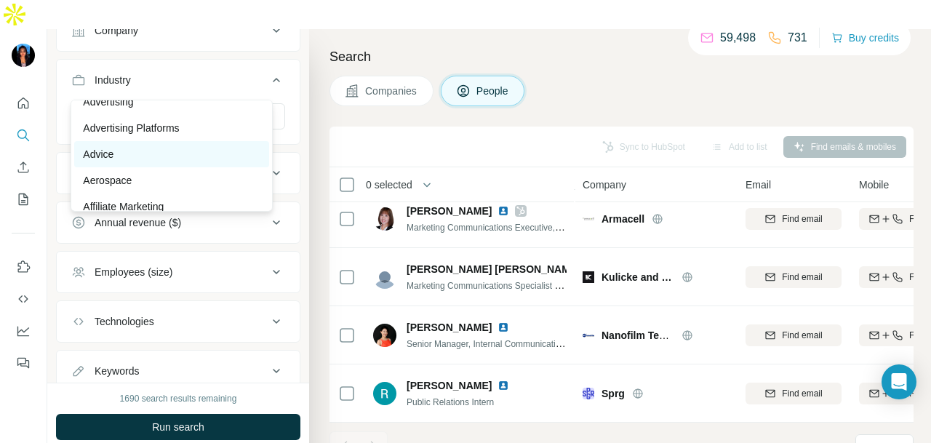
click at [214, 145] on div "Advice" at bounding box center [171, 154] width 195 height 26
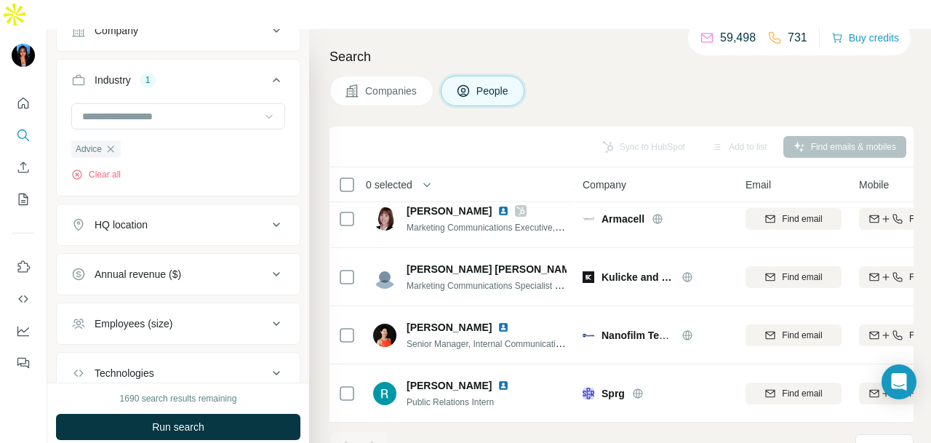
click at [204, 419] on span "Run search" at bounding box center [178, 426] width 52 height 15
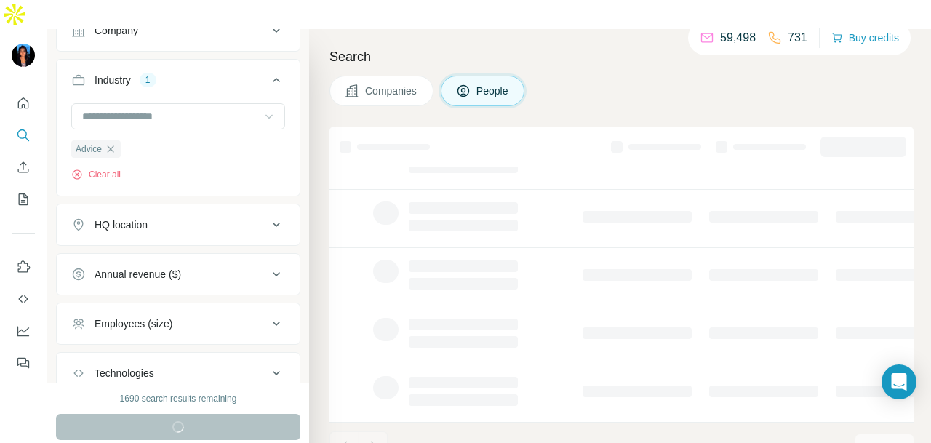
scroll to position [365, 0]
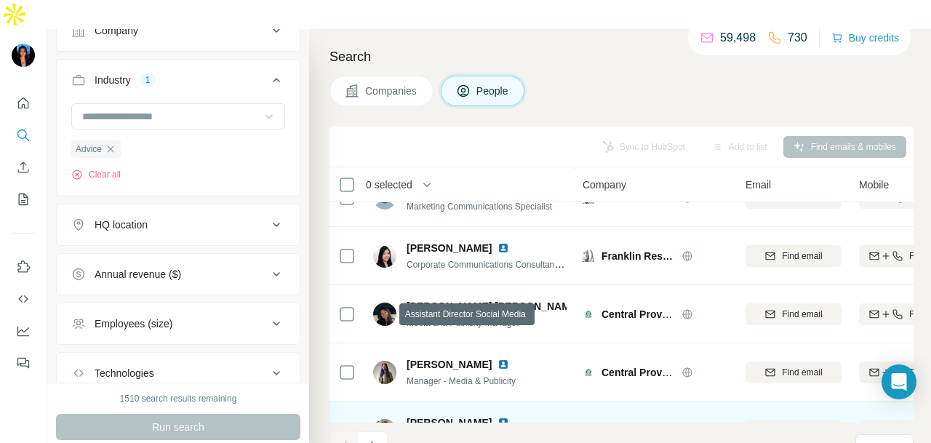
scroll to position [3113, 0]
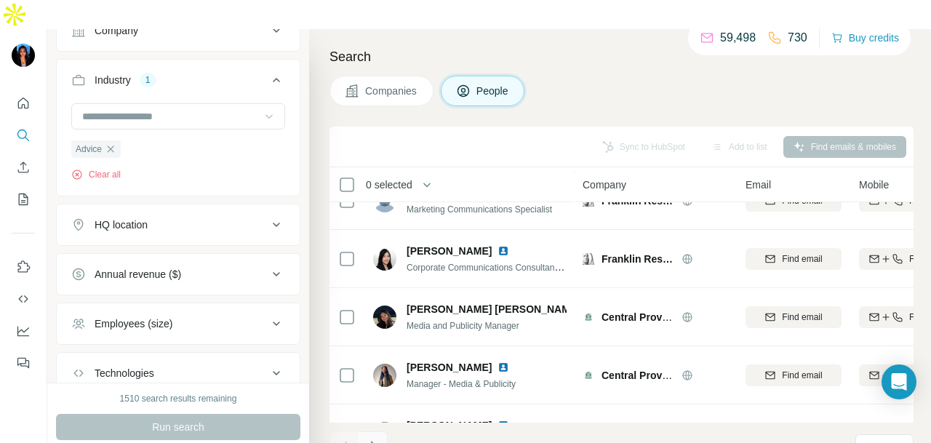
click at [378, 438] on icon "Navigate to next page" at bounding box center [373, 445] width 15 height 15
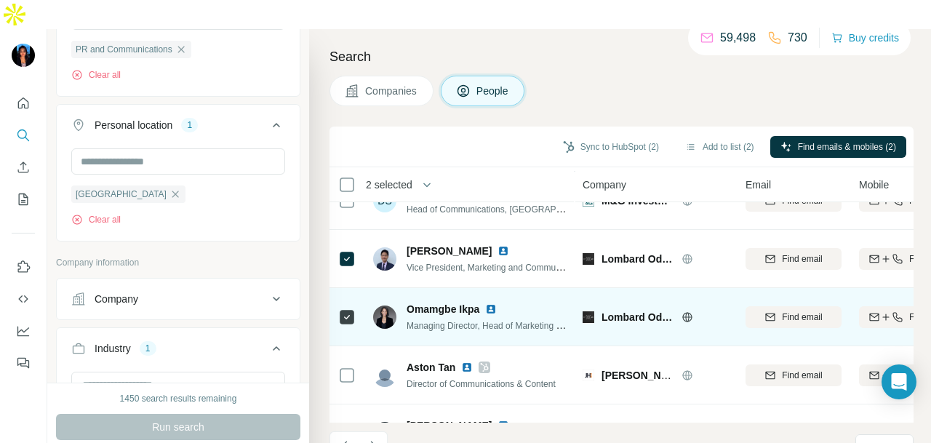
scroll to position [1005, 0]
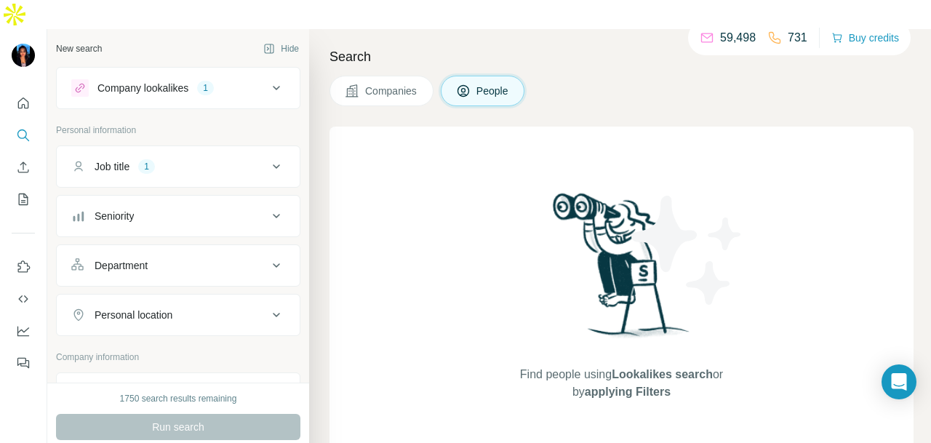
click at [238, 159] on div "Job title 1" at bounding box center [169, 166] width 196 height 15
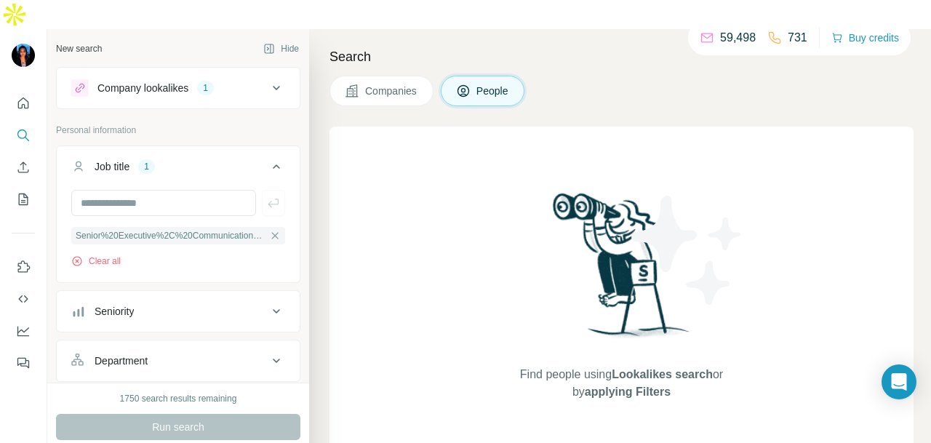
click at [236, 79] on div "Company lookalikes 1" at bounding box center [169, 87] width 196 height 17
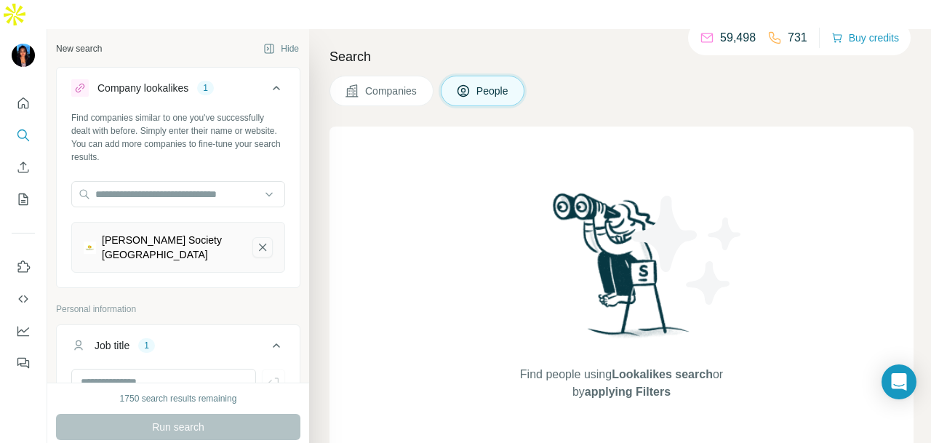
click at [257, 240] on icon "Parkinson Society Singapore-remove-button" at bounding box center [262, 247] width 13 height 15
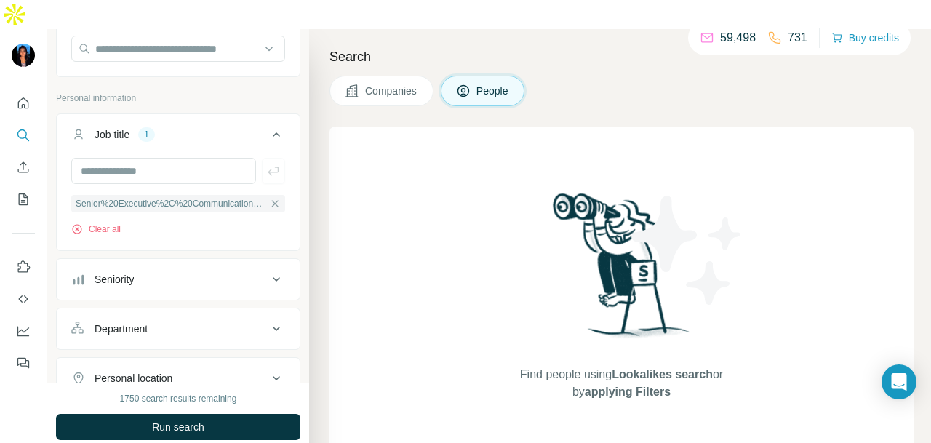
scroll to position [291, 0]
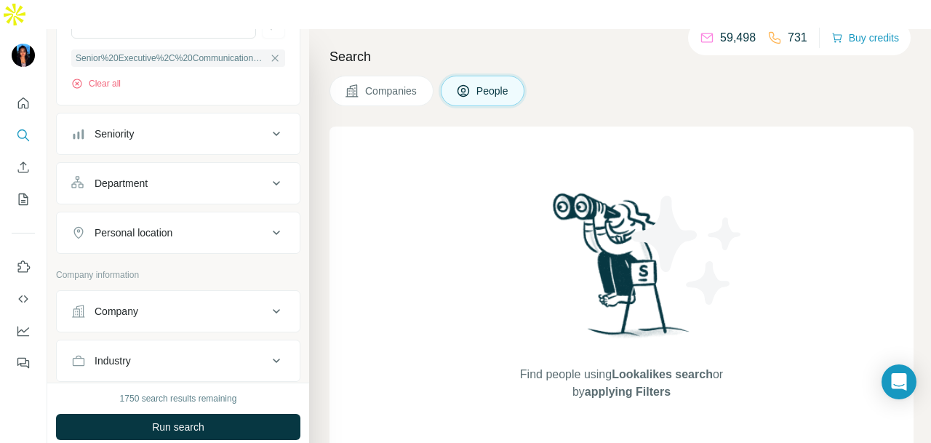
click at [227, 225] on div "Personal location" at bounding box center [169, 232] width 196 height 15
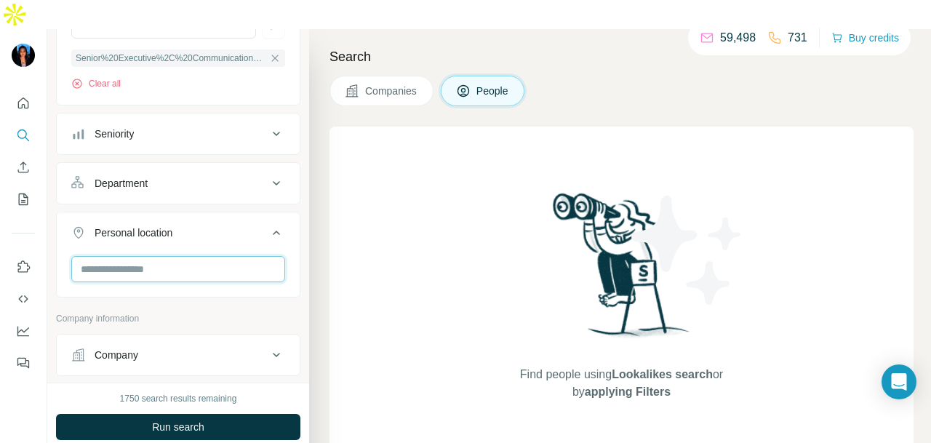
click at [208, 256] on input "text" at bounding box center [178, 269] width 214 height 26
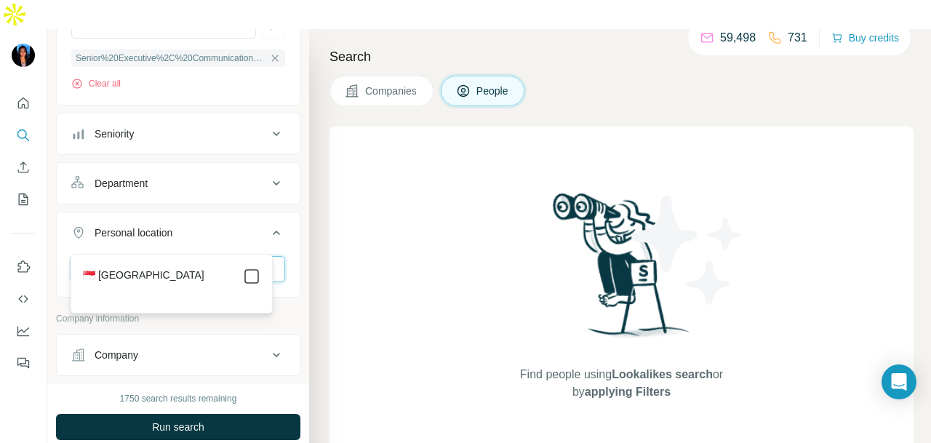
type input "****"
click at [248, 268] on icon at bounding box center [251, 276] width 17 height 17
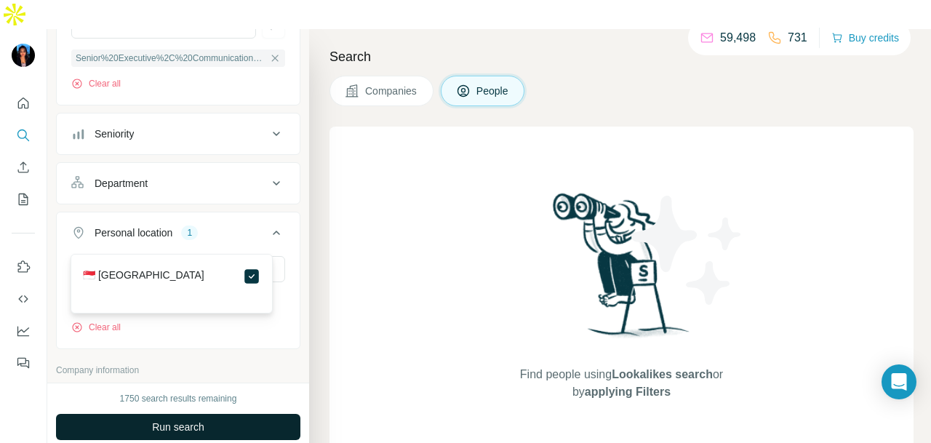
click at [238, 414] on button "Run search" at bounding box center [178, 427] width 244 height 26
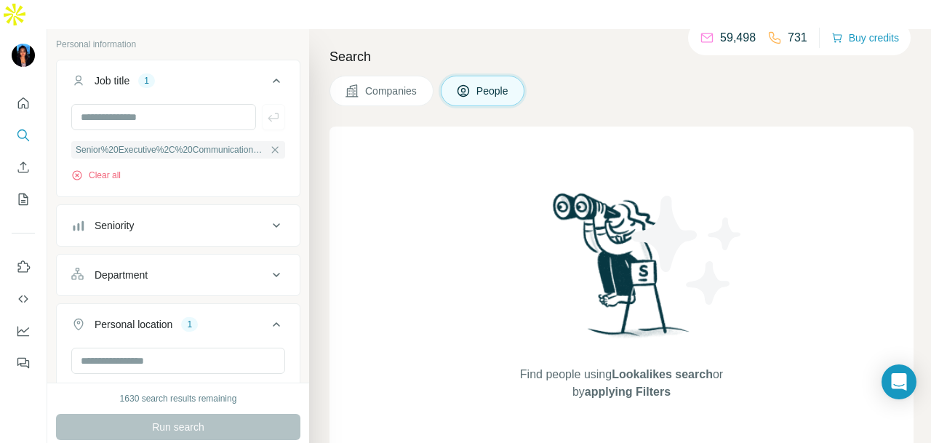
scroll to position [145, 0]
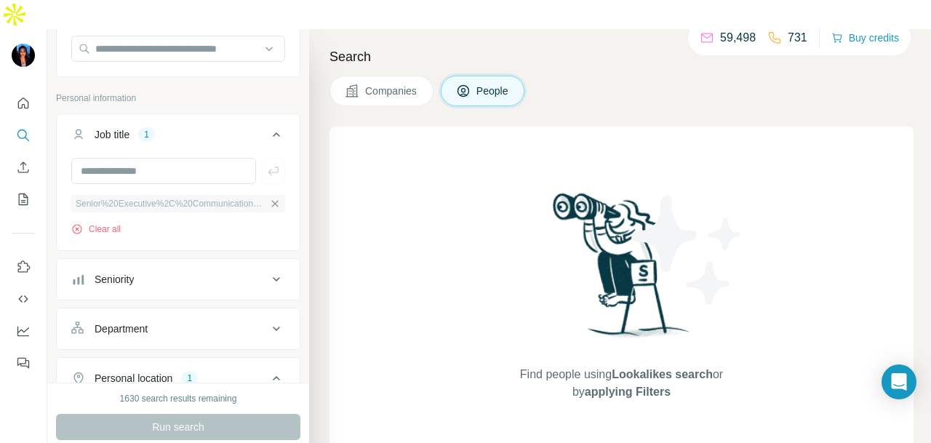
click at [269, 198] on icon "button" at bounding box center [275, 204] width 12 height 12
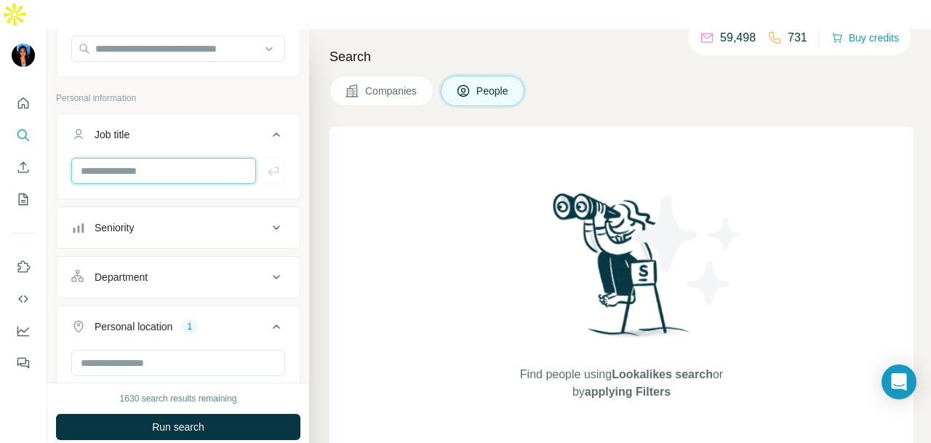
click at [177, 158] on input "text" at bounding box center [163, 171] width 185 height 26
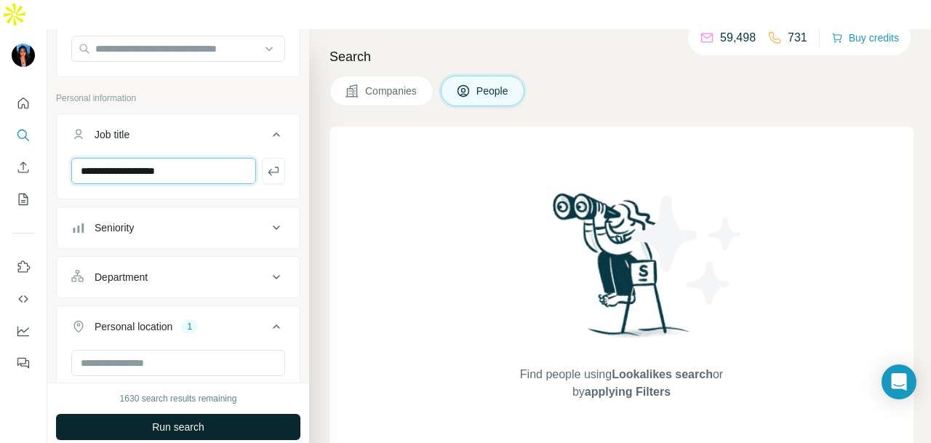
type input "**********"
click at [230, 414] on button "Run search" at bounding box center [178, 427] width 244 height 26
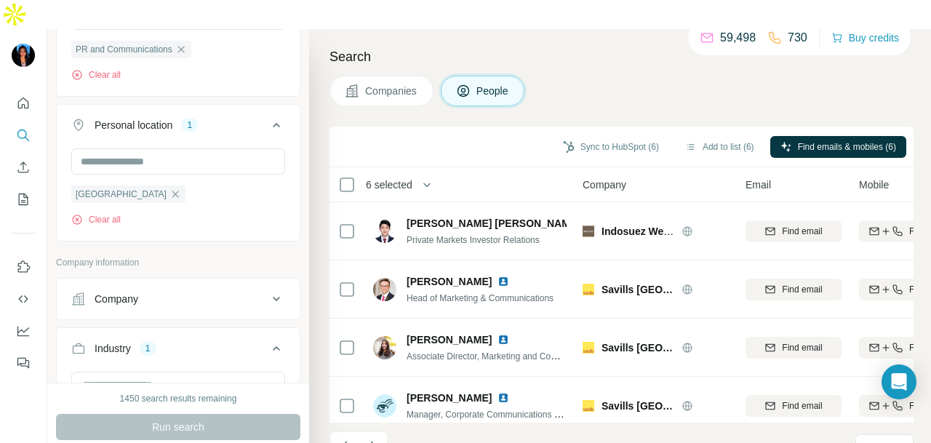
scroll to position [3273, 0]
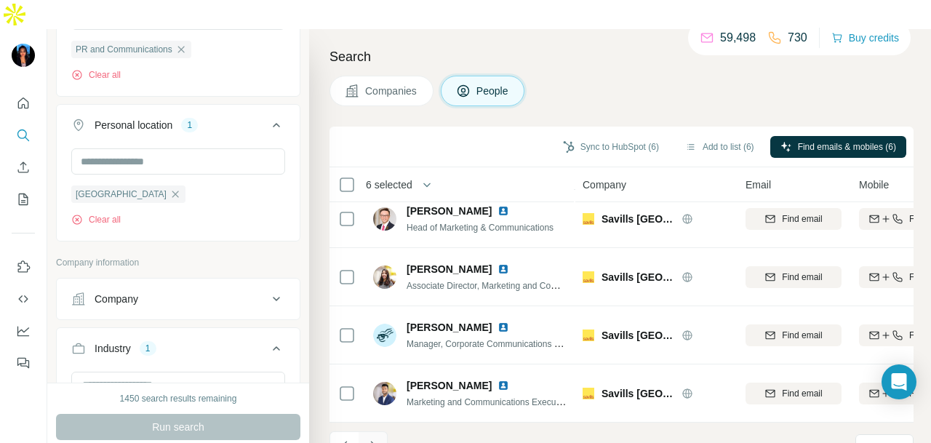
click at [379, 431] on button "Navigate to next page" at bounding box center [372, 445] width 29 height 29
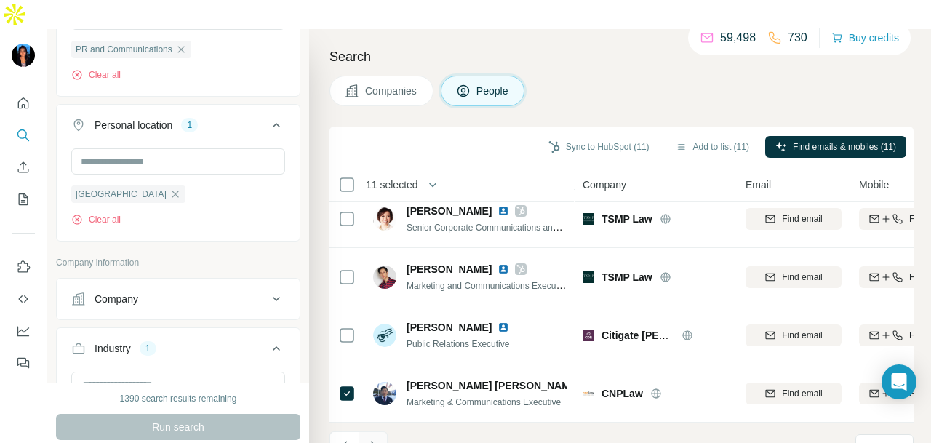
click at [381, 431] on button "Navigate to next page" at bounding box center [372, 445] width 29 height 29
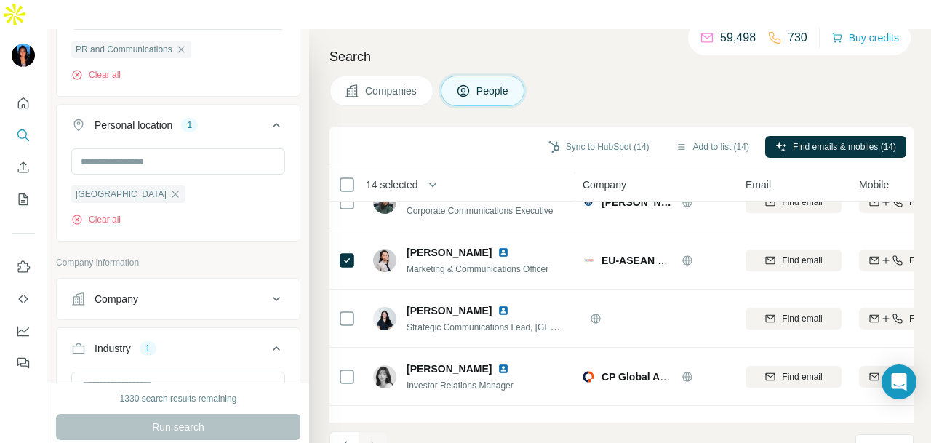
scroll to position [1993, 0]
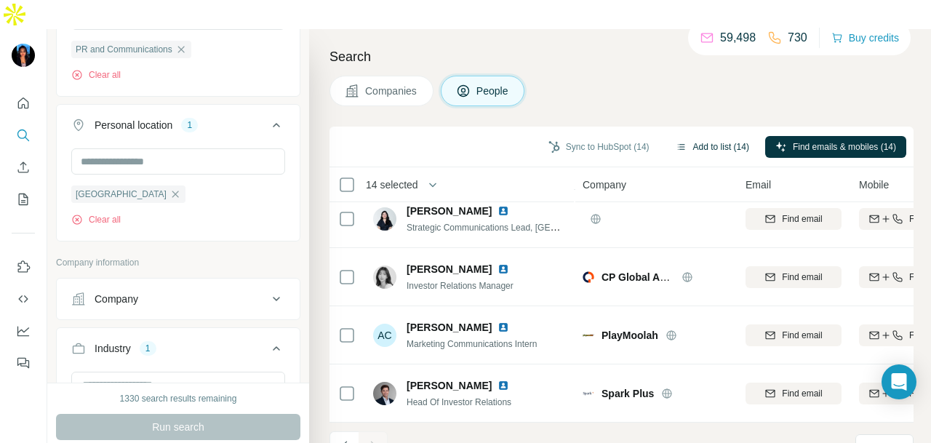
click at [687, 136] on button "Add to list (14)" at bounding box center [712, 147] width 94 height 22
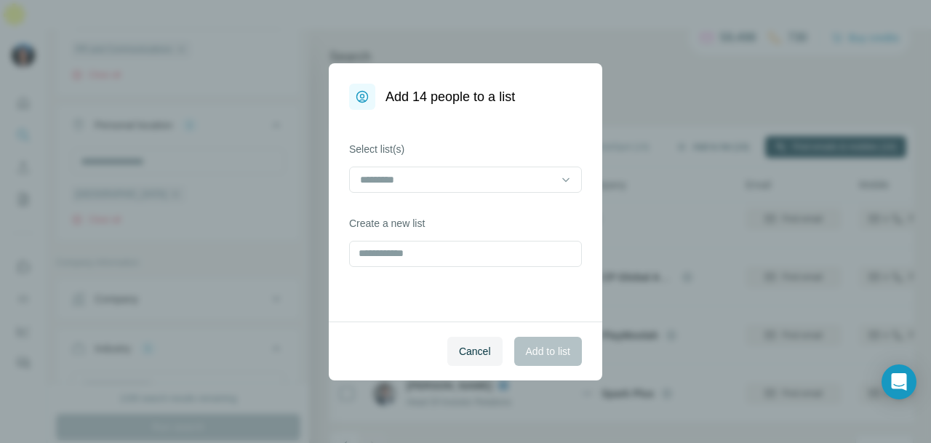
click at [678, 123] on div "Add 14 people to a list Select list(s) Create a new list Cancel Add to list" at bounding box center [465, 221] width 931 height 443
click at [480, 246] on input "text" at bounding box center [465, 254] width 233 height 26
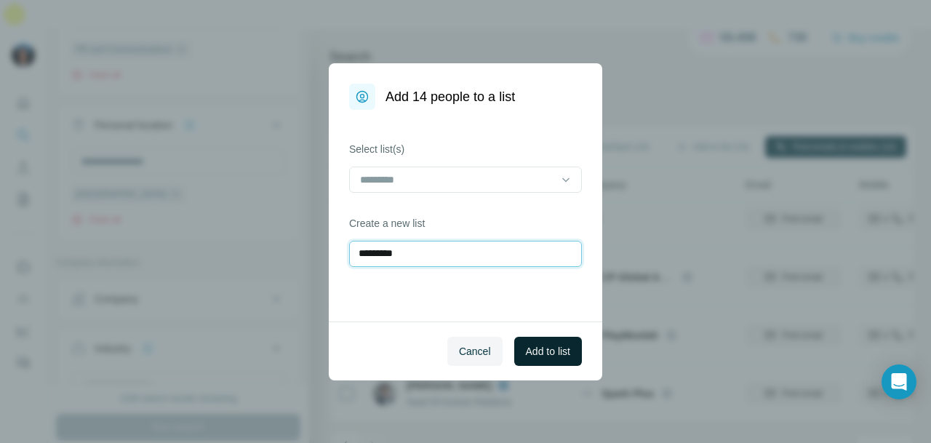
type input "*********"
click at [519, 342] on button "Add to list" at bounding box center [548, 351] width 68 height 29
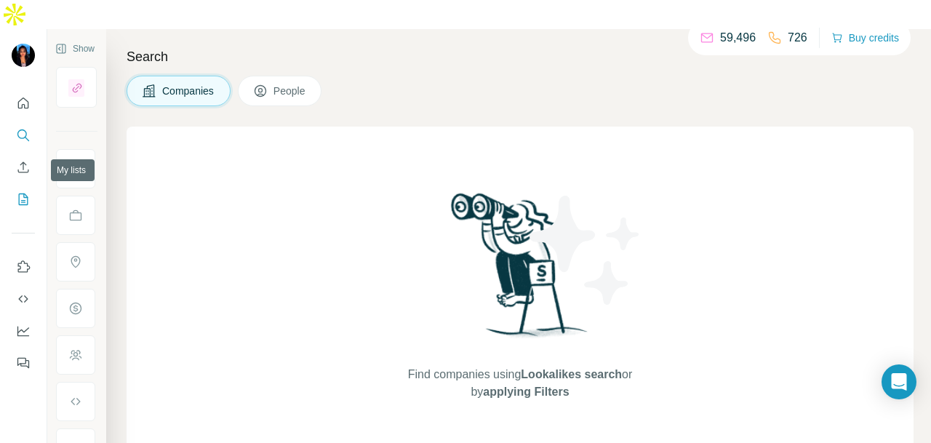
click at [29, 192] on icon "My lists" at bounding box center [23, 199] width 15 height 15
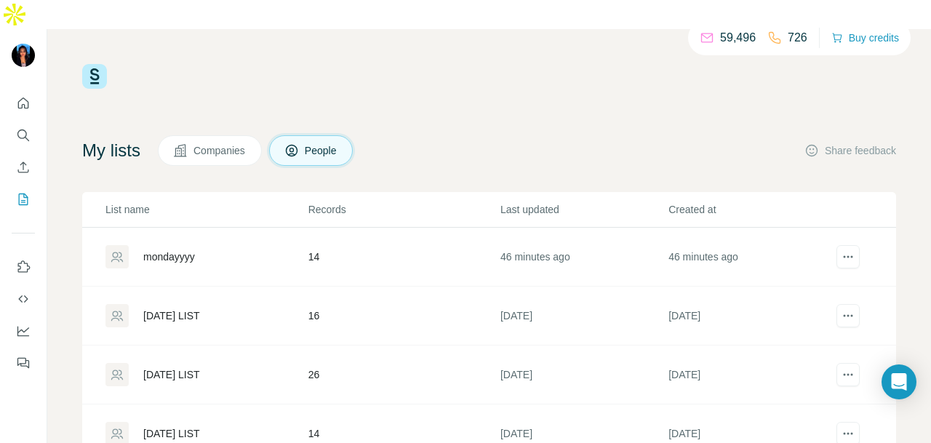
click at [200, 308] on div "[DATE] LIST" at bounding box center [171, 315] width 57 height 15
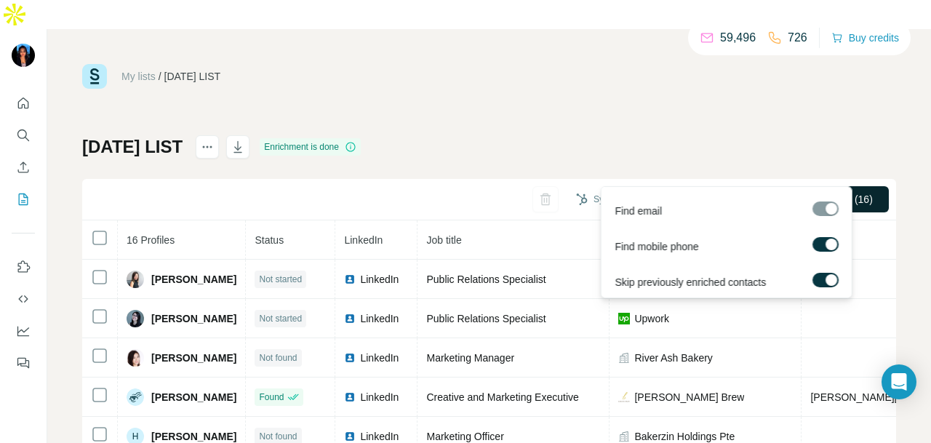
click at [739, 192] on span "Find all emails & mobiles (16)" at bounding box center [806, 199] width 134 height 15
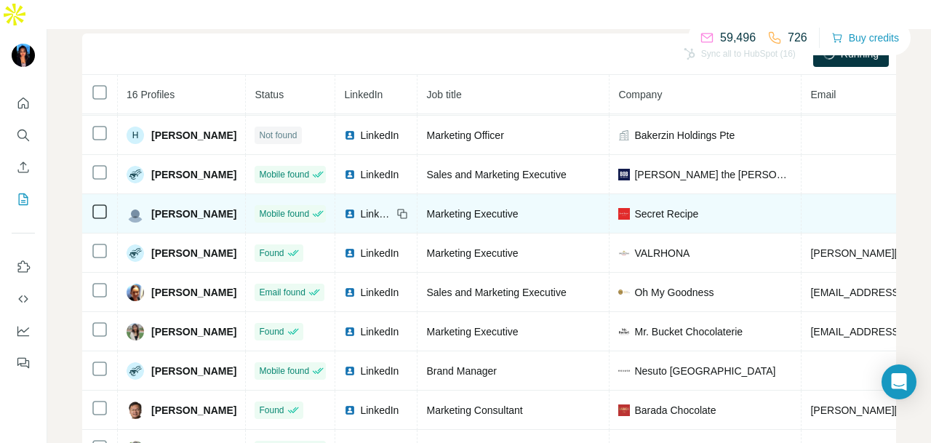
scroll to position [198, 0]
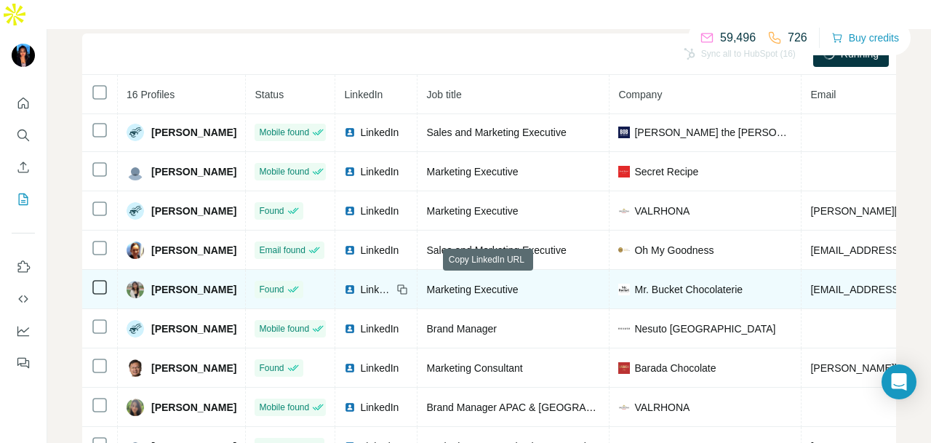
click at [408, 284] on icon at bounding box center [402, 290] width 12 height 12
click at [355, 284] on img at bounding box center [350, 290] width 12 height 12
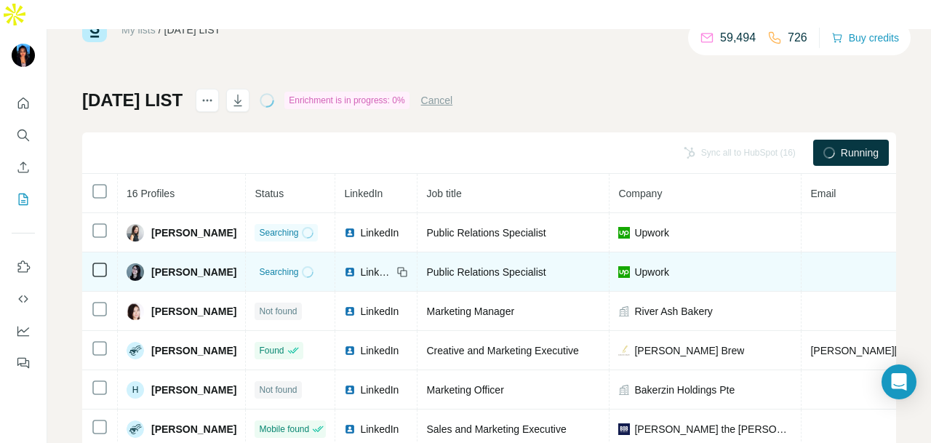
scroll to position [0, 0]
